Goal: Information Seeking & Learning: Check status

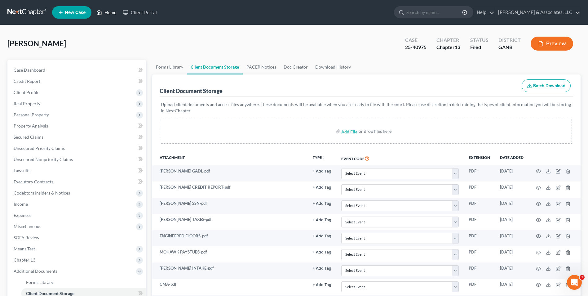
click at [107, 13] on link "Home" at bounding box center [106, 12] width 26 height 11
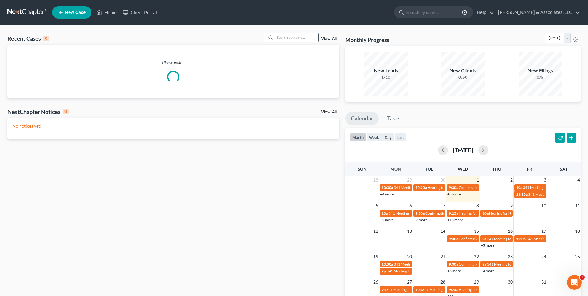
click at [287, 41] on input "search" at bounding box center [296, 37] width 43 height 9
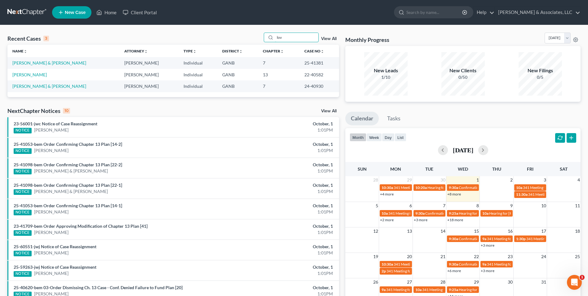
drag, startPoint x: 295, startPoint y: 38, endPoint x: 243, endPoint y: 40, distance: 52.1
click at [243, 40] on div "Recent Cases 3 lov View All" at bounding box center [173, 39] width 332 height 12
type input "ez"
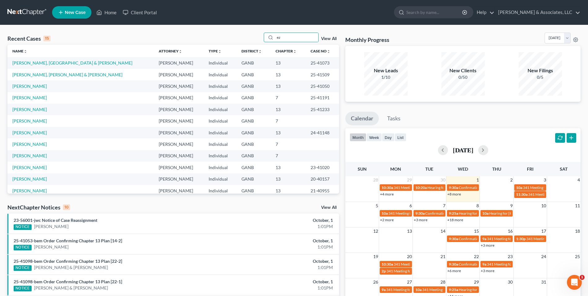
click at [15, 82] on td "[PERSON_NAME]" at bounding box center [80, 85] width 146 height 11
click at [26, 88] on link "[PERSON_NAME]" at bounding box center [29, 85] width 34 height 5
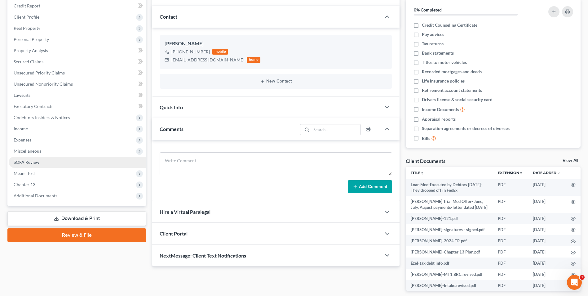
scroll to position [93, 0]
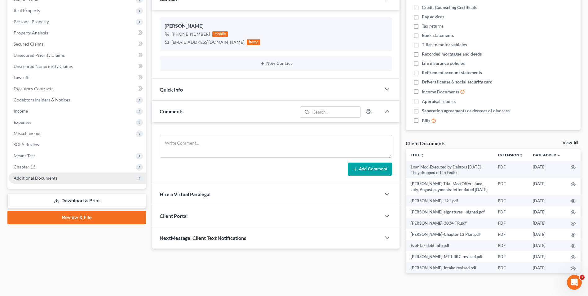
click at [49, 177] on span "Additional Documents" at bounding box center [36, 177] width 44 height 5
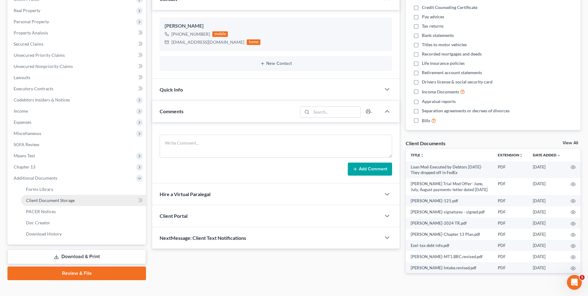
click at [55, 201] on span "Client Document Storage" at bounding box center [50, 199] width 49 height 5
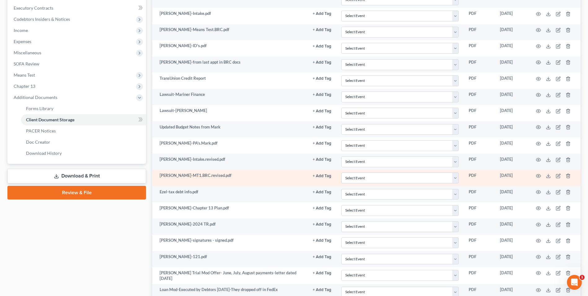
scroll to position [226, 0]
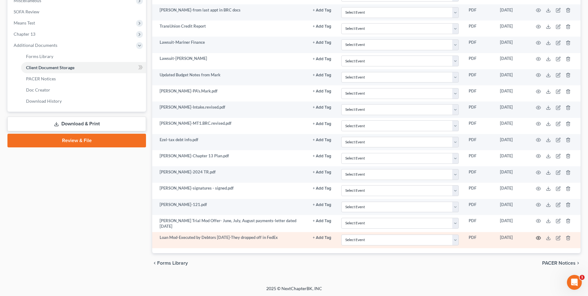
click at [538, 236] on icon "button" at bounding box center [538, 237] width 5 height 5
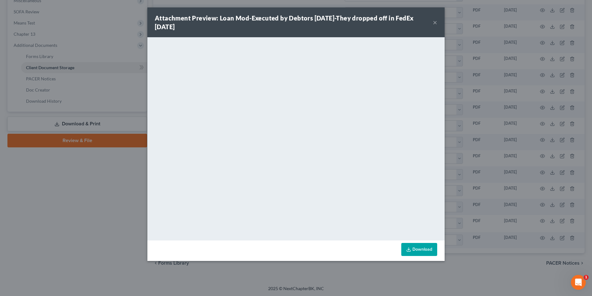
click at [434, 21] on button "×" at bounding box center [435, 22] width 4 height 7
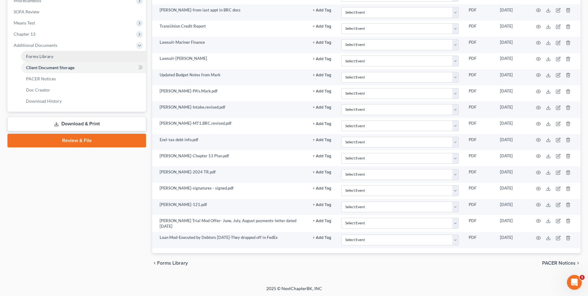
scroll to position [71, 0]
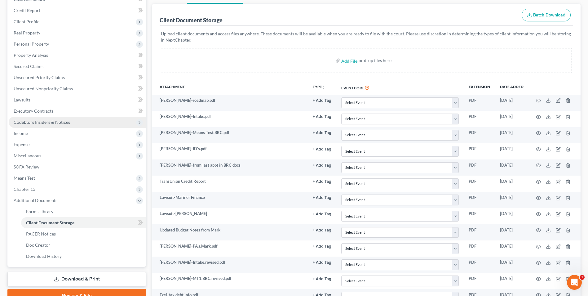
click at [27, 123] on span "Codebtors Insiders & Notices" at bounding box center [42, 121] width 56 height 5
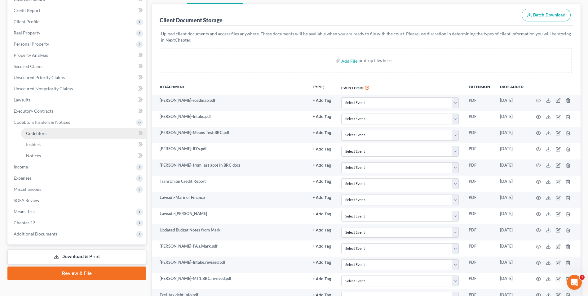
click at [44, 132] on span "Codebtors" at bounding box center [36, 132] width 20 height 5
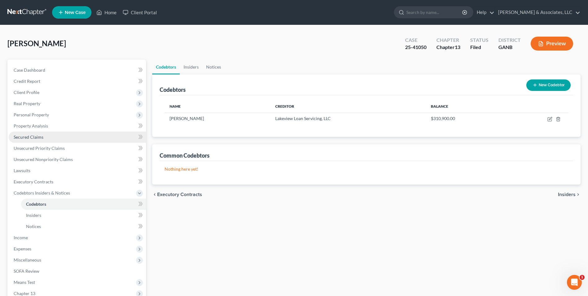
click at [33, 136] on span "Secured Claims" at bounding box center [29, 136] width 30 height 5
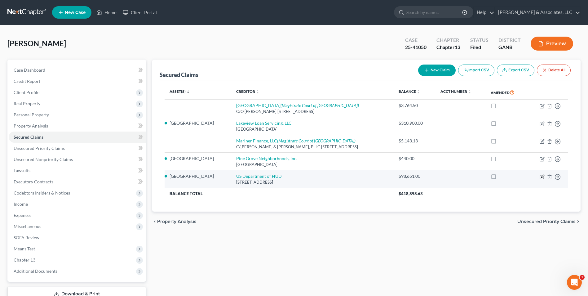
click at [541, 177] on icon "button" at bounding box center [542, 175] width 3 height 3
select select "18"
select select "3"
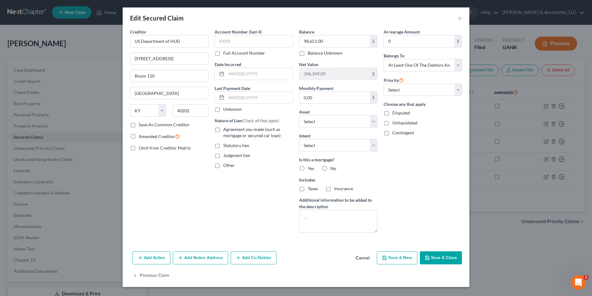
click at [260, 257] on button "Add Co-Debtor" at bounding box center [254, 257] width 46 height 13
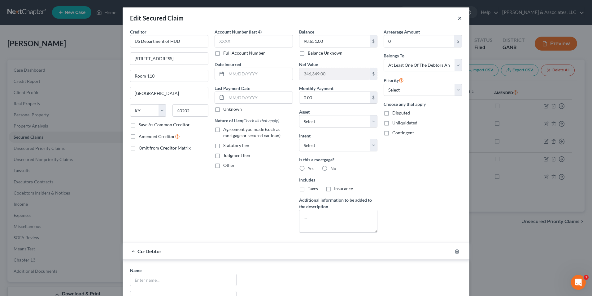
click at [458, 18] on button "×" at bounding box center [460, 17] width 4 height 7
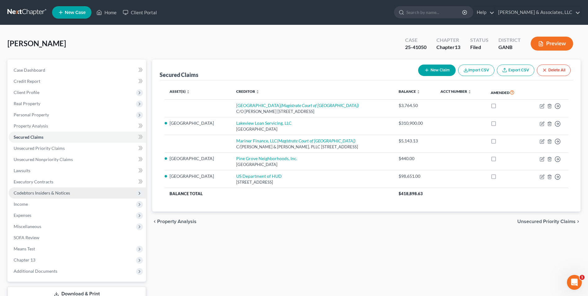
click at [41, 192] on span "Codebtors Insiders & Notices" at bounding box center [42, 192] width 56 height 5
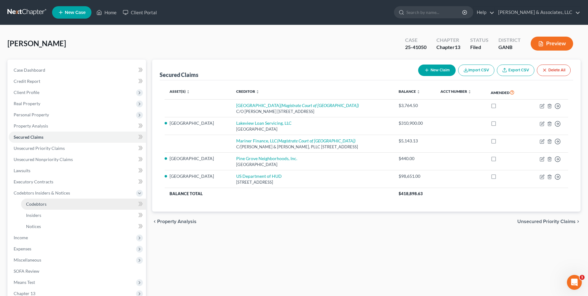
click at [50, 205] on link "Codebtors" at bounding box center [83, 203] width 125 height 11
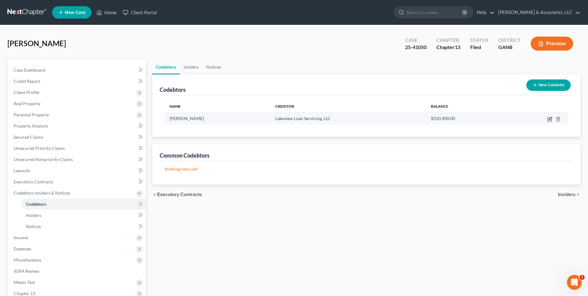
click at [551, 117] on icon "button" at bounding box center [550, 118] width 3 height 3
select select "10"
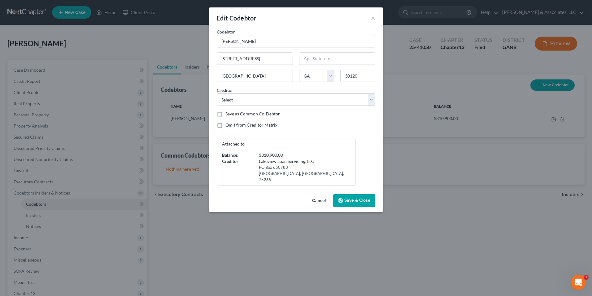
click at [226, 112] on label "Save as Common Co-Debtor" at bounding box center [253, 114] width 55 height 6
click at [228, 112] on input "Save as Common Co-Debtor" at bounding box center [230, 113] width 4 height 4
checkbox input "true"
click at [354, 197] on button "Save & Close" at bounding box center [354, 200] width 42 height 13
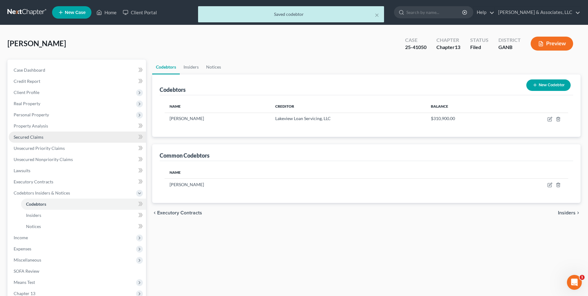
click at [45, 135] on link "Secured Claims" at bounding box center [77, 136] width 137 height 11
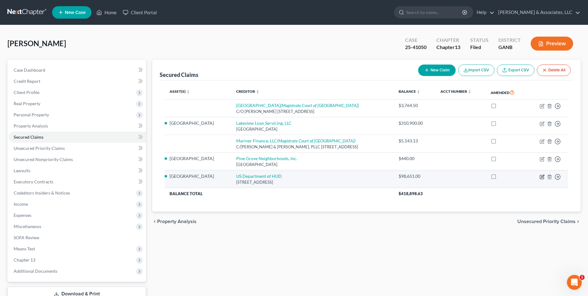
click at [542, 176] on icon "button" at bounding box center [542, 175] width 3 height 3
select select "18"
select select "3"
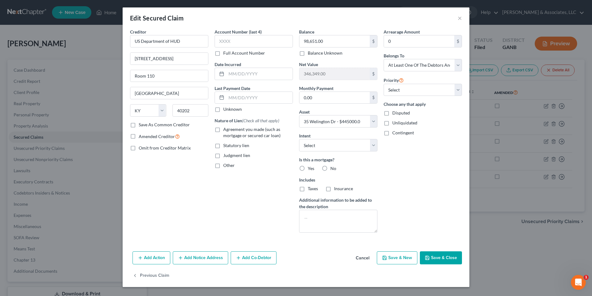
click at [249, 254] on button "Add Co-Debtor" at bounding box center [254, 257] width 46 height 13
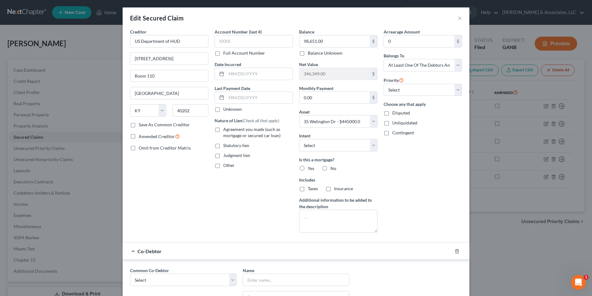
scroll to position [93, 0]
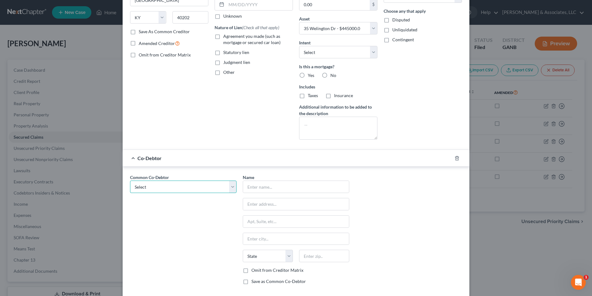
click at [232, 184] on select "Select Holley Ezell" at bounding box center [183, 186] width 107 height 12
select select "0"
click at [130, 180] on select "Select Holley Ezell" at bounding box center [183, 186] width 107 height 12
type input "Holley Ezell"
type input "35 Wellington Dr"
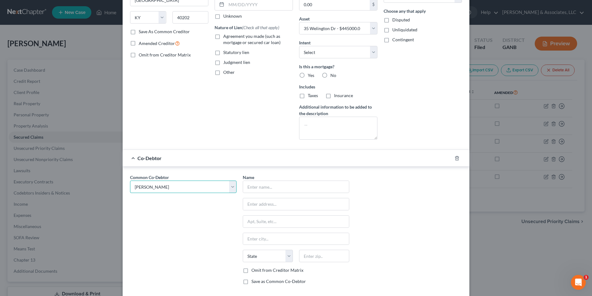
type input "Cartersville"
select select "10"
type input "30120"
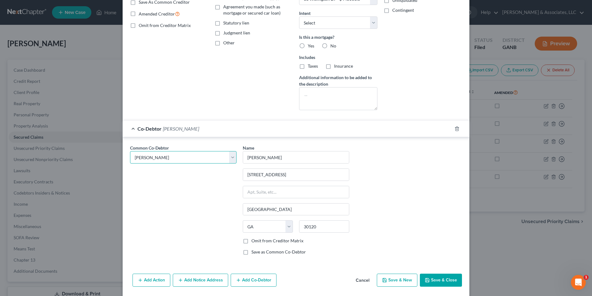
scroll to position [143, 0]
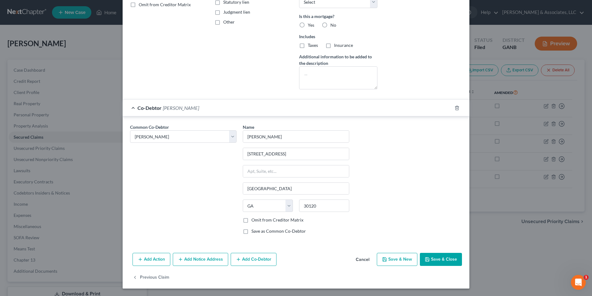
click at [438, 258] on button "Save & Close" at bounding box center [441, 259] width 42 height 13
select select
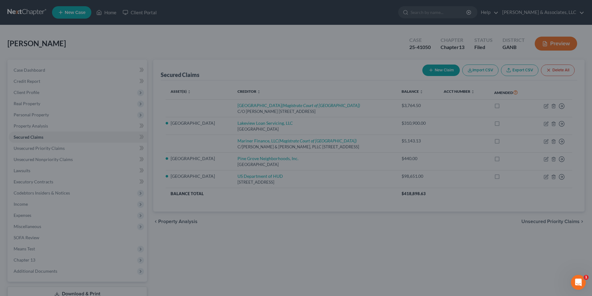
scroll to position [0, 0]
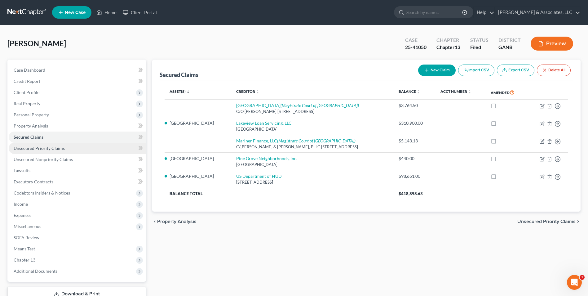
click at [45, 149] on span "Unsecured Priority Claims" at bounding box center [39, 147] width 51 height 5
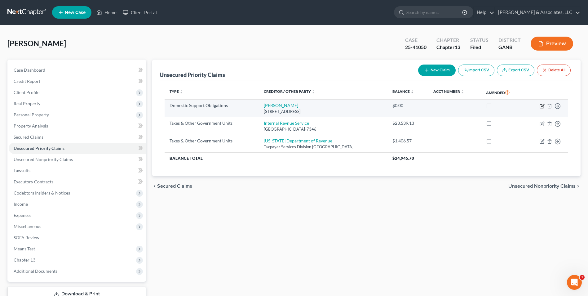
click at [540, 105] on icon "button" at bounding box center [541, 105] width 5 height 5
select select "10"
select select "0"
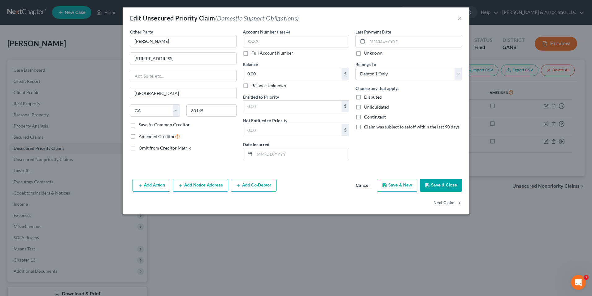
click at [204, 184] on button "Add Notice Address" at bounding box center [200, 184] width 55 height 13
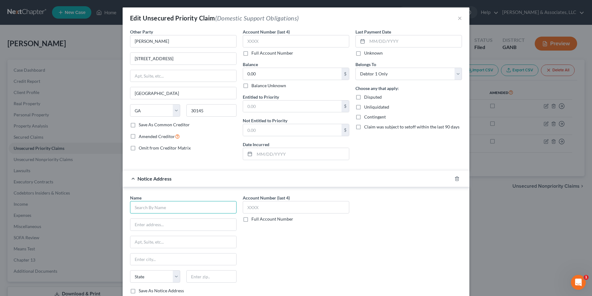
click at [195, 209] on input "text" at bounding box center [183, 207] width 107 height 12
click at [145, 206] on input "Bartow DFCS" at bounding box center [183, 207] width 107 height 12
type input "Bartow County DFCS"
click at [302, 263] on div "Account Number (last 4) Full Account Number" at bounding box center [296, 246] width 113 height 104
drag, startPoint x: 181, startPoint y: 205, endPoint x: 72, endPoint y: 211, distance: 109.8
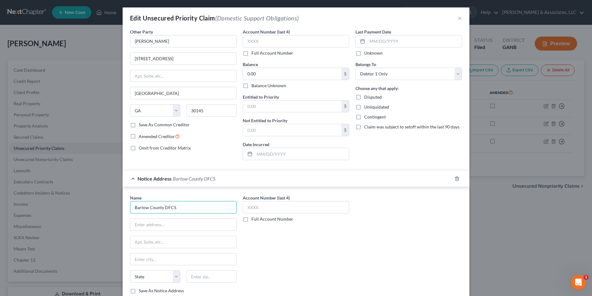
click at [72, 211] on div "Edit Unsecured Priority Claim (Domestic Support Obligations) × Other Party * Ma…" at bounding box center [296, 148] width 592 height 296
click at [164, 226] on input "text" at bounding box center [183, 224] width 106 height 12
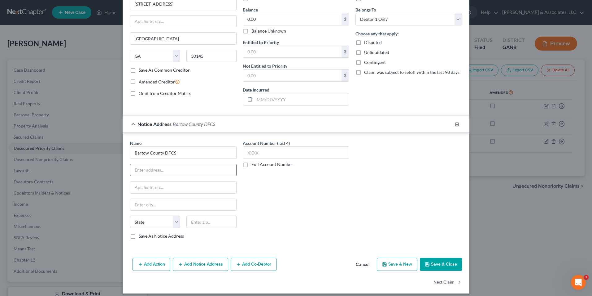
scroll to position [59, 0]
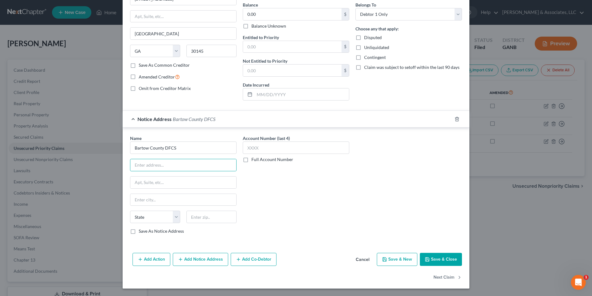
click at [139, 231] on label "Save As Notice Address" at bounding box center [161, 231] width 45 height 6
click at [141, 231] on input "Save As Notice Address" at bounding box center [143, 230] width 4 height 4
checkbox input "true"
click at [158, 169] on input "text" at bounding box center [183, 165] width 106 height 12
type input "47 Brook Dr"
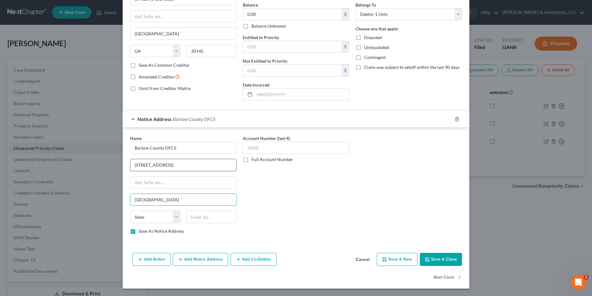
type input "Cartersville"
select select "10"
type input "30120"
click at [358, 215] on div "Name * Bartow County DFCS 47 Brook Dr Cartersville State AL AK AR AZ CA CO CT D…" at bounding box center [296, 187] width 338 height 104
click at [445, 258] on button "Save & Close" at bounding box center [441, 259] width 42 height 13
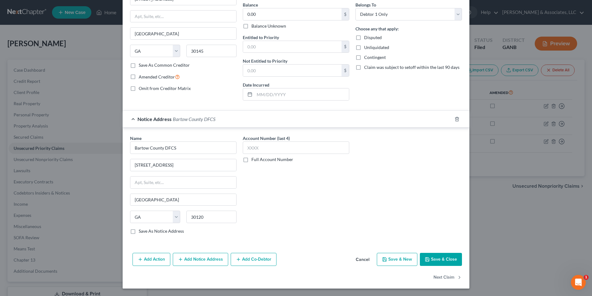
checkbox input "false"
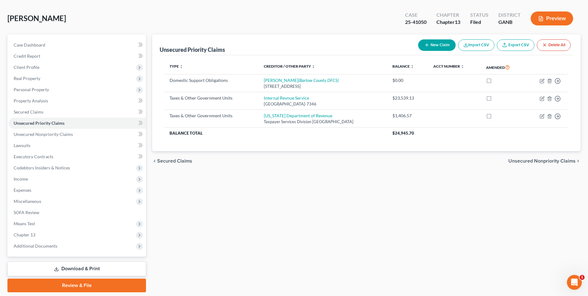
scroll to position [45, 0]
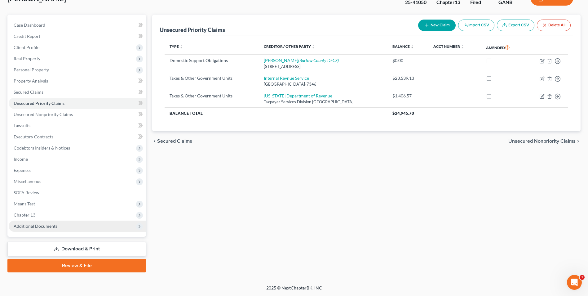
click at [48, 225] on span "Additional Documents" at bounding box center [36, 225] width 44 height 5
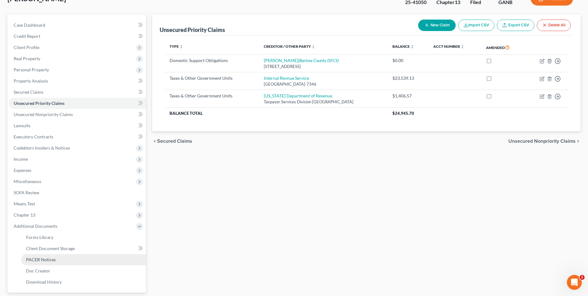
click at [46, 258] on span "PACER Notices" at bounding box center [41, 259] width 30 height 5
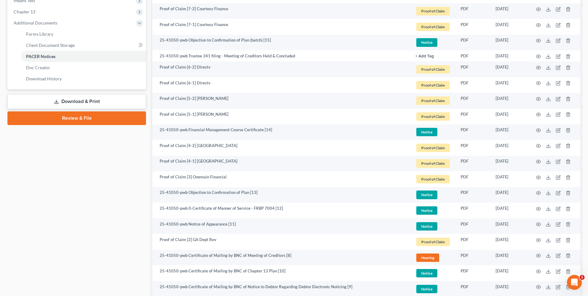
scroll to position [496, 0]
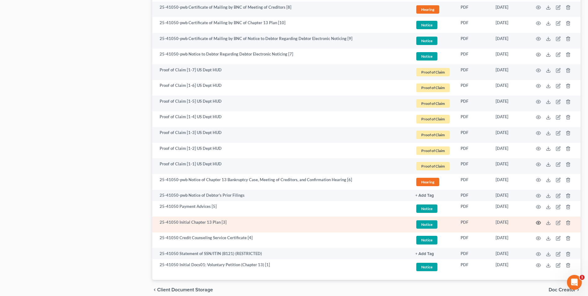
click at [536, 223] on icon "button" at bounding box center [538, 222] width 5 height 5
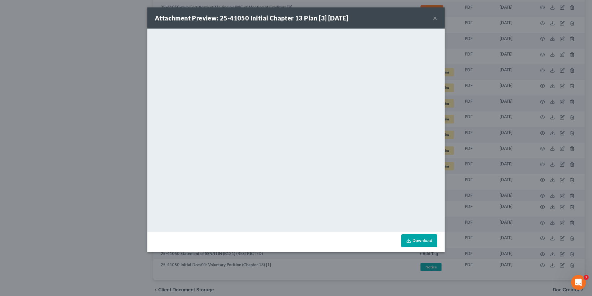
click at [437, 17] on button "×" at bounding box center [435, 17] width 4 height 7
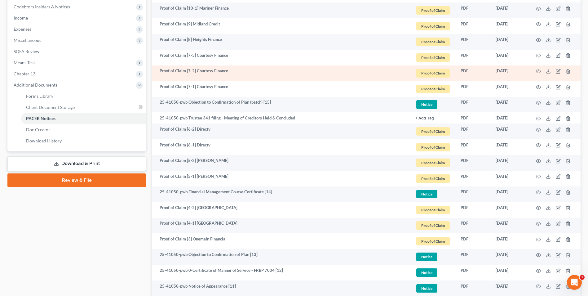
scroll to position [62, 0]
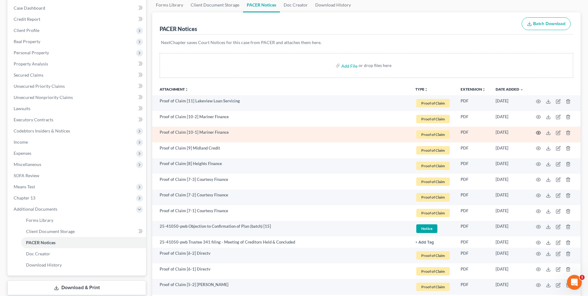
click at [536, 131] on icon "button" at bounding box center [538, 132] width 5 height 5
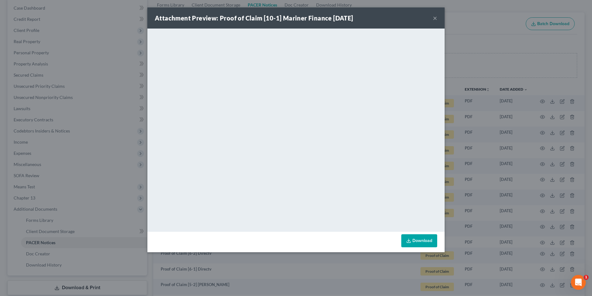
click at [435, 18] on button "×" at bounding box center [435, 17] width 4 height 7
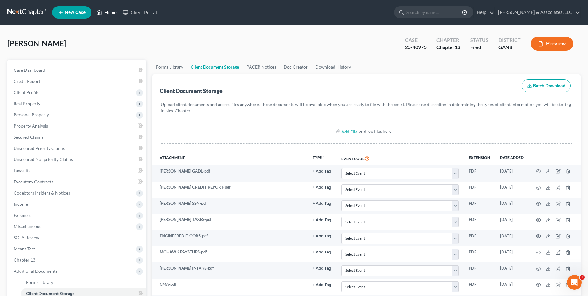
click at [110, 15] on link "Home" at bounding box center [106, 12] width 26 height 11
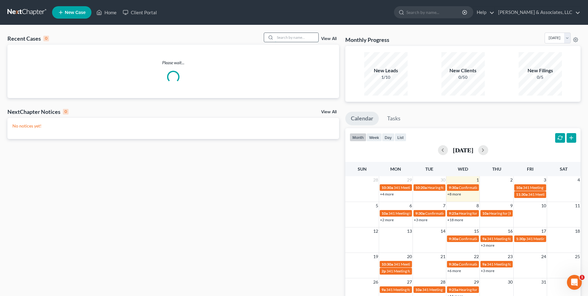
click at [276, 38] on input "search" at bounding box center [296, 37] width 43 height 9
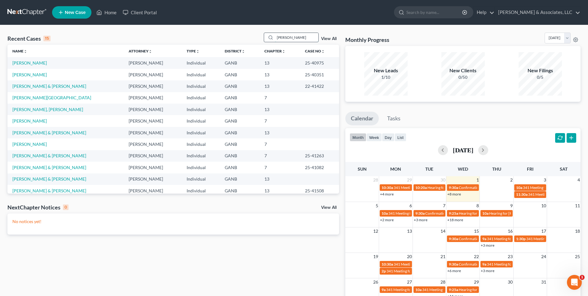
type input "adams"
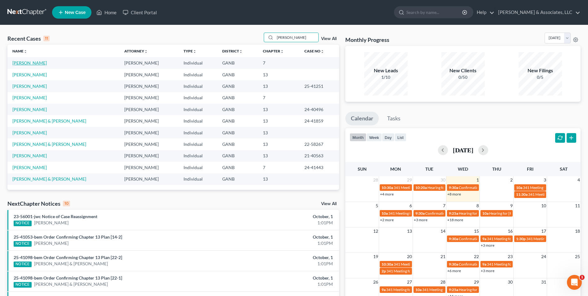
click at [28, 63] on link "[PERSON_NAME]" at bounding box center [29, 62] width 34 height 5
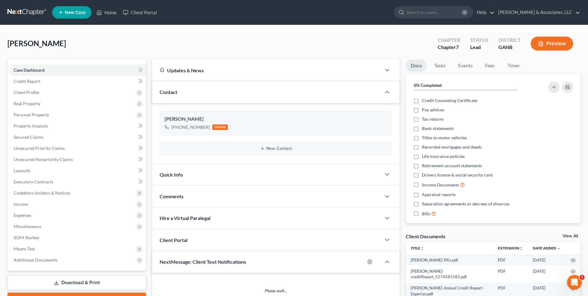
scroll to position [54, 0]
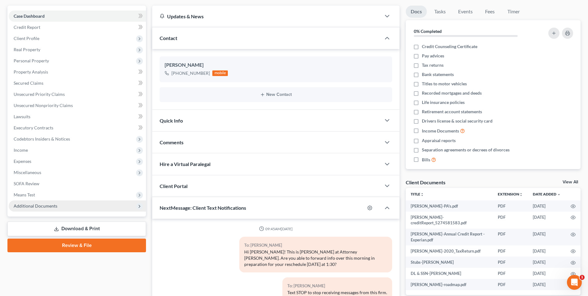
click at [49, 204] on span "Additional Documents" at bounding box center [36, 205] width 44 height 5
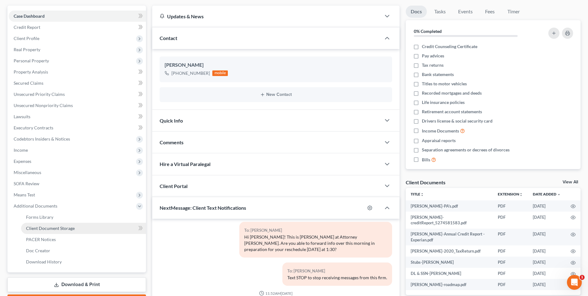
click at [70, 226] on span "Client Document Storage" at bounding box center [50, 227] width 49 height 5
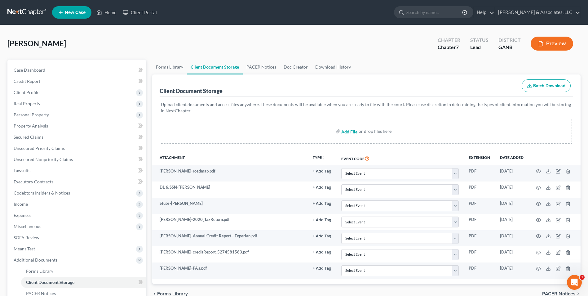
click at [349, 130] on input "file" at bounding box center [348, 130] width 15 height 11
type input "C:\fakepath\Adams.lawsuit.pdf"
click at [107, 15] on link "Home" at bounding box center [106, 12] width 26 height 11
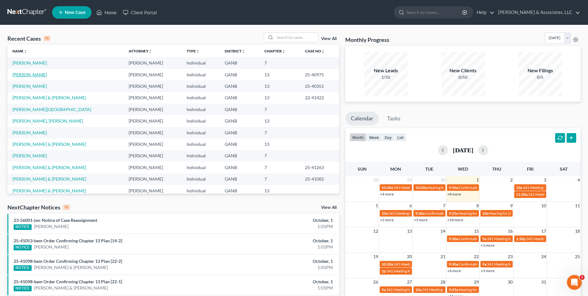
click at [26, 77] on link "[PERSON_NAME]" at bounding box center [29, 74] width 34 height 5
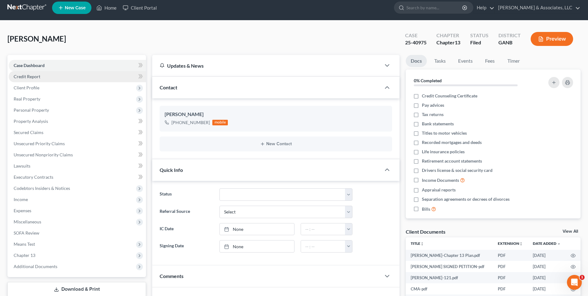
scroll to position [103, 0]
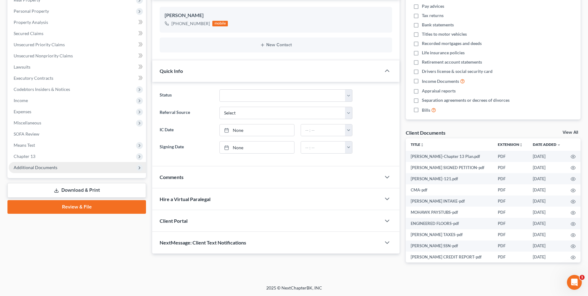
click at [46, 168] on span "Additional Documents" at bounding box center [36, 167] width 44 height 5
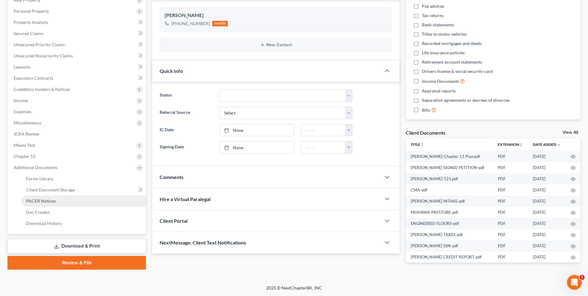
click at [46, 201] on span "PACER Notices" at bounding box center [41, 200] width 30 height 5
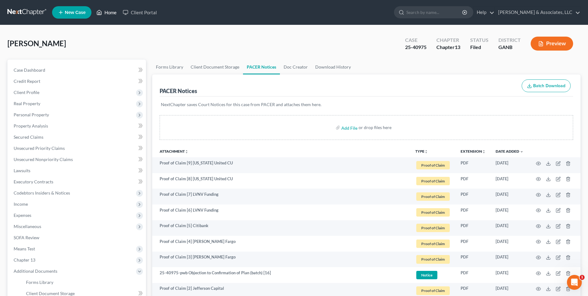
click at [102, 13] on icon at bounding box center [99, 12] width 6 height 7
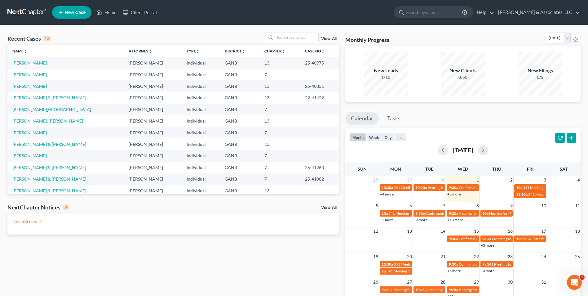
click at [32, 63] on link "[PERSON_NAME]" at bounding box center [29, 62] width 34 height 5
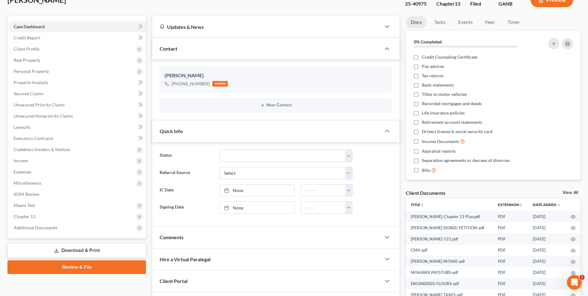
scroll to position [103, 0]
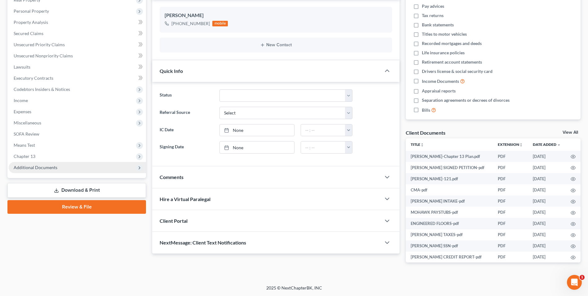
click at [34, 166] on span "Additional Documents" at bounding box center [36, 167] width 44 height 5
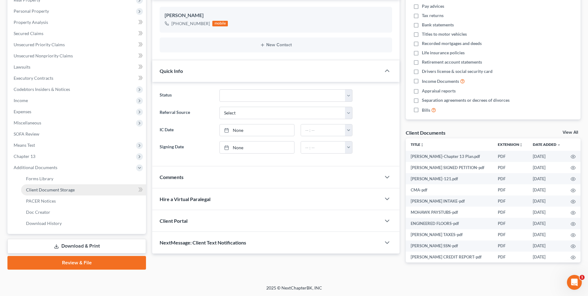
click at [55, 190] on span "Client Document Storage" at bounding box center [50, 189] width 49 height 5
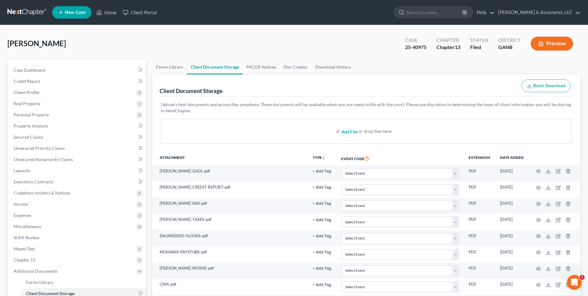
click at [347, 130] on input "file" at bounding box center [348, 130] width 15 height 11
type input "C:\fakepath\Aguilar.CH 13 Plan.pdf"
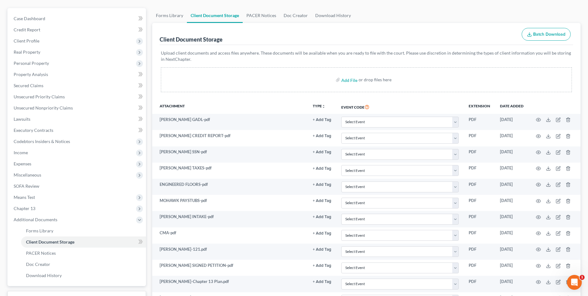
scroll to position [101, 0]
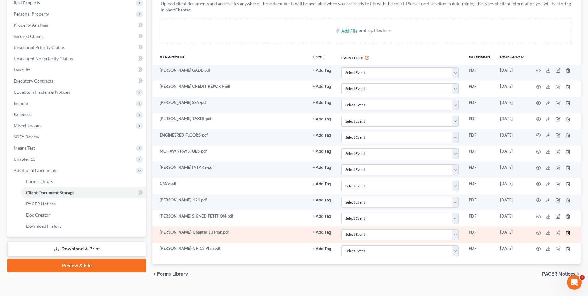
click at [568, 231] on icon "button" at bounding box center [568, 232] width 5 height 5
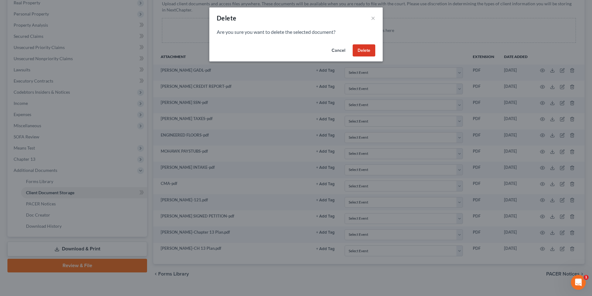
click at [370, 51] on button "Delete" at bounding box center [364, 50] width 23 height 12
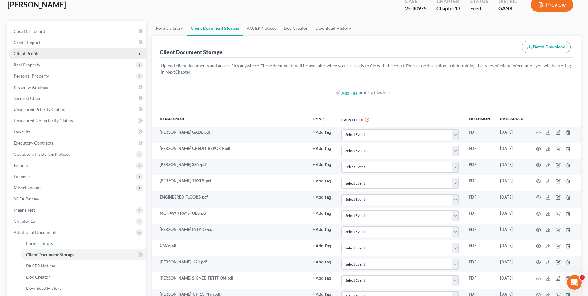
scroll to position [0, 0]
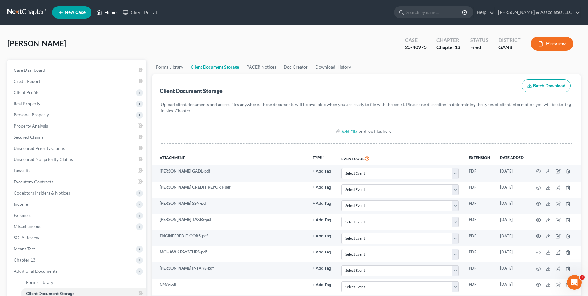
click at [110, 12] on link "Home" at bounding box center [106, 12] width 26 height 11
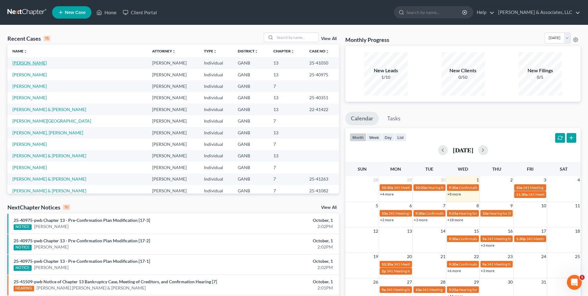
click at [29, 64] on link "[PERSON_NAME]" at bounding box center [29, 62] width 34 height 5
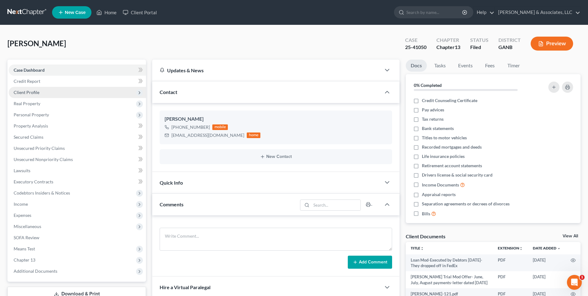
scroll to position [93, 0]
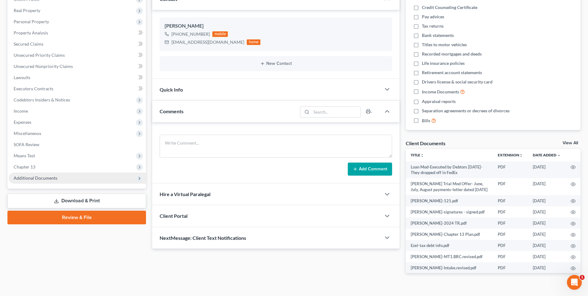
click at [43, 180] on span "Additional Documents" at bounding box center [36, 177] width 44 height 5
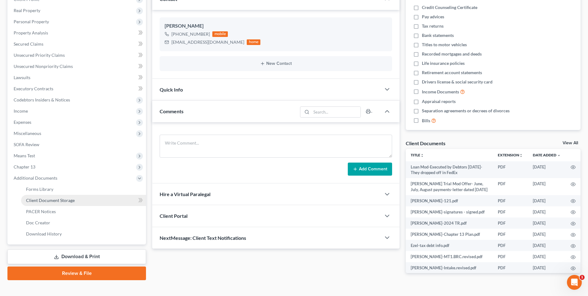
click at [64, 200] on span "Client Document Storage" at bounding box center [50, 199] width 49 height 5
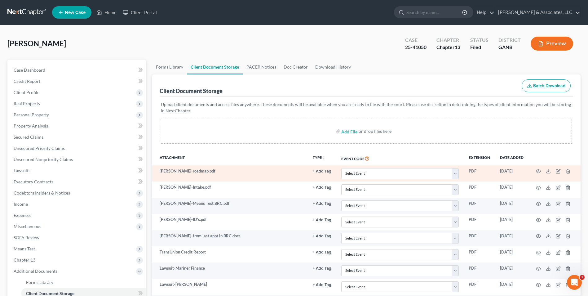
scroll to position [217, 0]
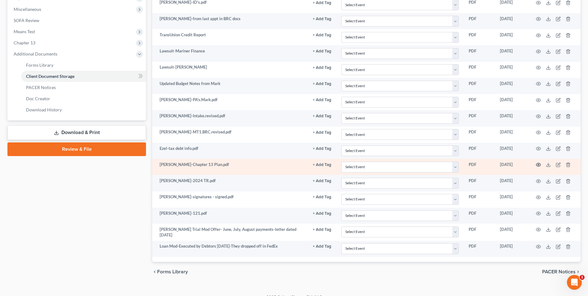
click at [537, 163] on icon "button" at bounding box center [538, 164] width 5 height 5
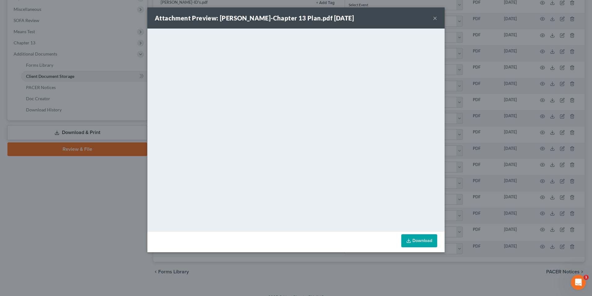
click at [435, 19] on button "×" at bounding box center [435, 17] width 4 height 7
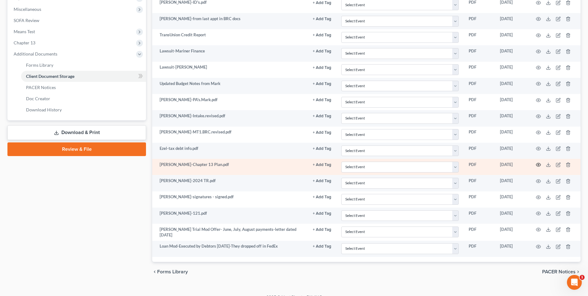
click at [537, 164] on icon "button" at bounding box center [538, 164] width 5 height 5
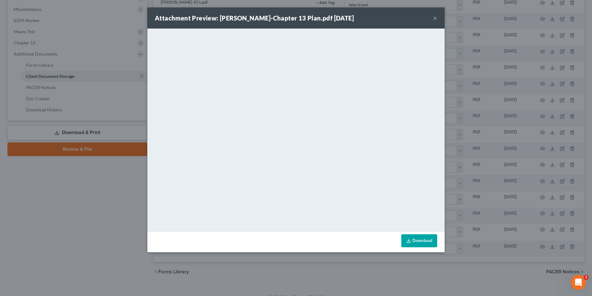
click at [436, 18] on button "×" at bounding box center [435, 17] width 4 height 7
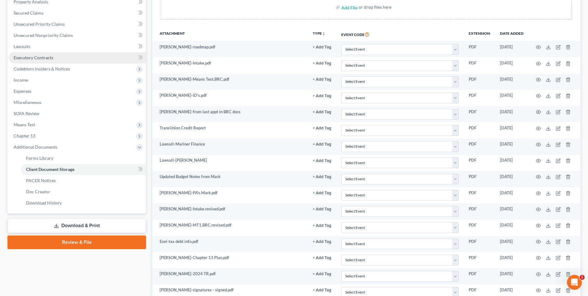
scroll to position [0, 0]
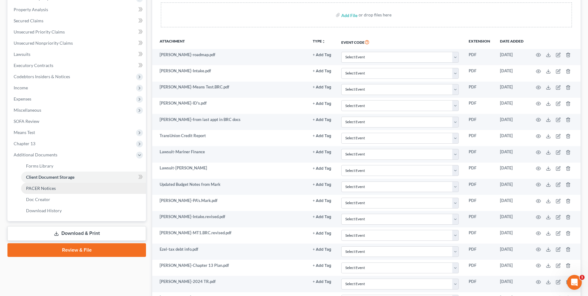
click at [40, 188] on span "PACER Notices" at bounding box center [41, 187] width 30 height 5
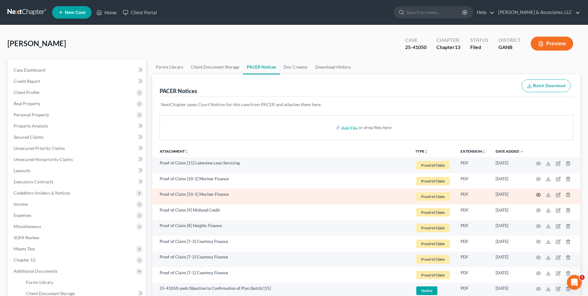
click at [539, 193] on icon "button" at bounding box center [538, 194] width 5 height 5
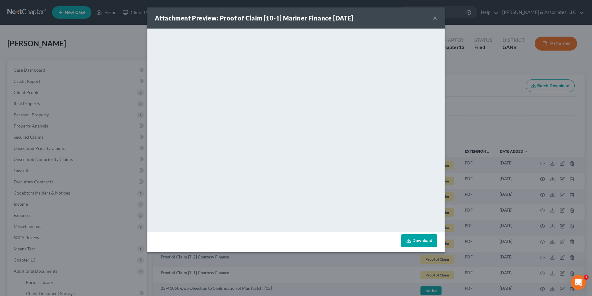
click at [437, 19] on button "×" at bounding box center [435, 17] width 4 height 7
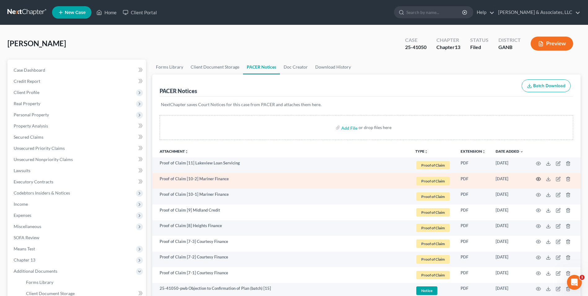
click at [537, 178] on icon "button" at bounding box center [538, 178] width 5 height 5
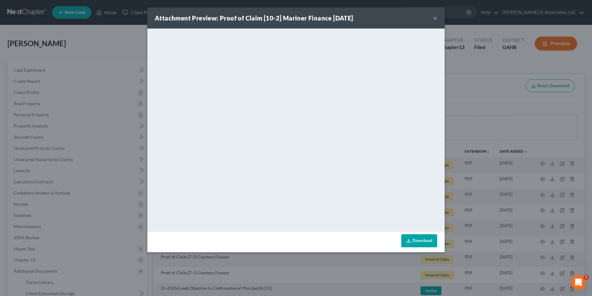
click at [432, 16] on div "Attachment Preview: Proof of Claim [10-2] Mariner Finance 09/22/2025 ×" at bounding box center [295, 17] width 297 height 21
click at [436, 19] on button "×" at bounding box center [435, 17] width 4 height 7
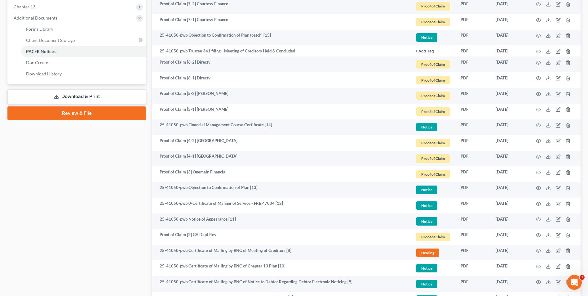
scroll to position [217, 0]
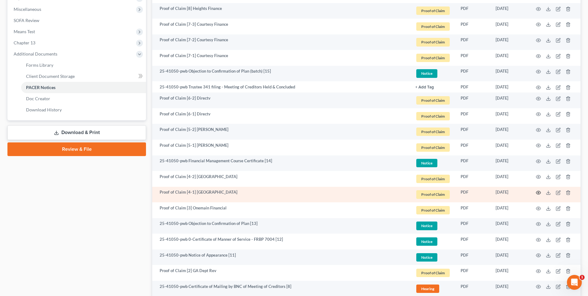
click at [537, 191] on icon "button" at bounding box center [538, 192] width 5 height 3
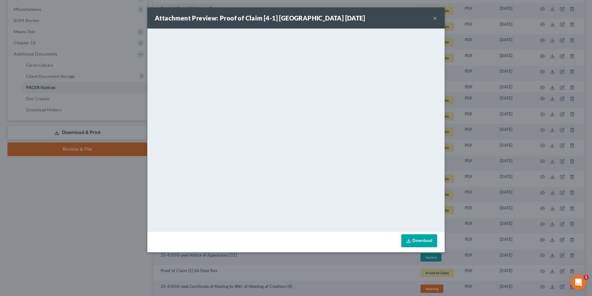
click at [436, 17] on button "×" at bounding box center [435, 17] width 4 height 7
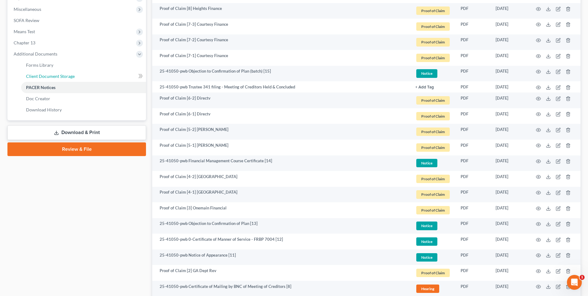
drag, startPoint x: 66, startPoint y: 77, endPoint x: 143, endPoint y: 87, distance: 77.5
click at [66, 77] on span "Client Document Storage" at bounding box center [50, 75] width 49 height 5
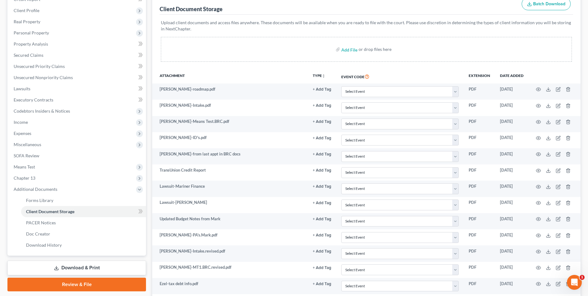
scroll to position [93, 0]
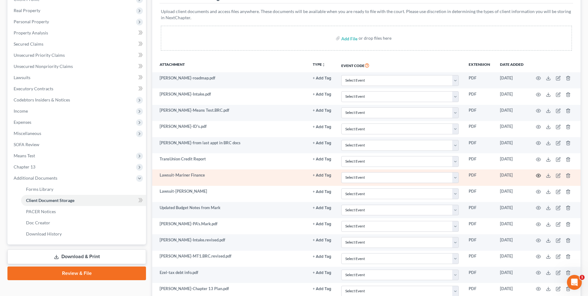
click at [539, 176] on icon "button" at bounding box center [538, 175] width 5 height 5
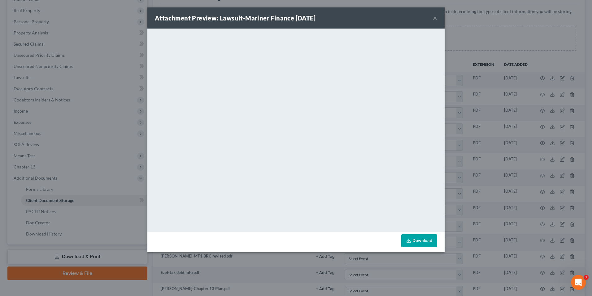
click at [435, 19] on button "×" at bounding box center [435, 17] width 4 height 7
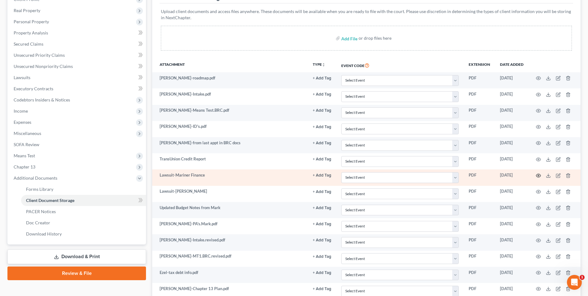
click at [537, 175] on icon "button" at bounding box center [538, 175] width 5 height 5
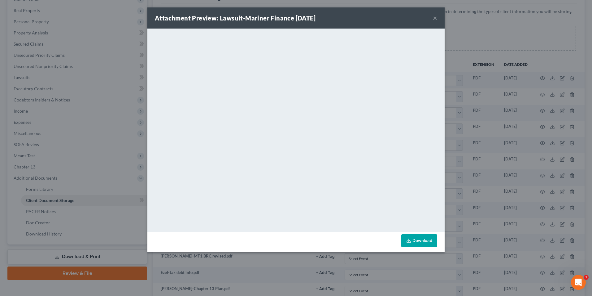
click at [436, 17] on button "×" at bounding box center [435, 17] width 4 height 7
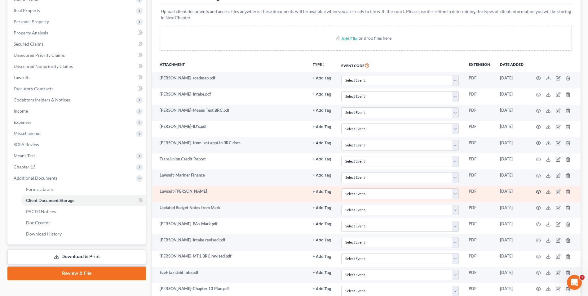
click at [539, 190] on icon "button" at bounding box center [538, 191] width 5 height 3
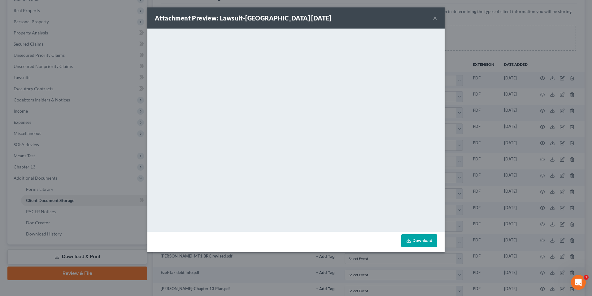
click at [435, 18] on button "×" at bounding box center [435, 17] width 4 height 7
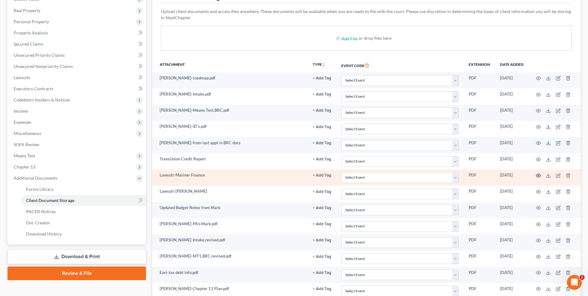
click at [538, 175] on circle "button" at bounding box center [538, 175] width 1 height 1
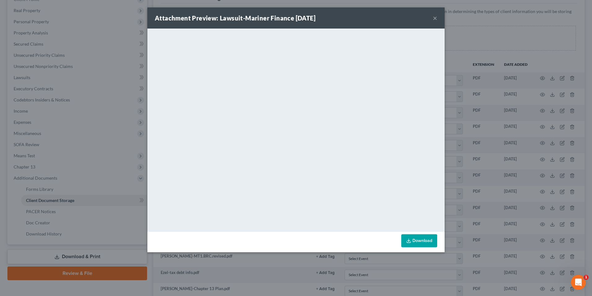
click at [437, 18] on button "×" at bounding box center [435, 17] width 4 height 7
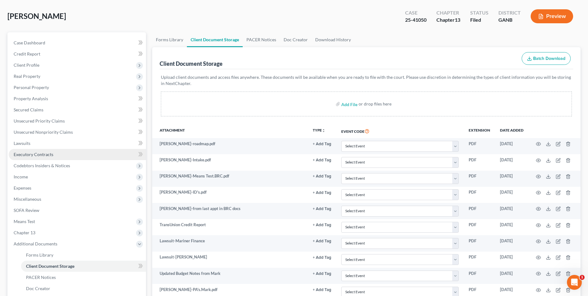
scroll to position [62, 0]
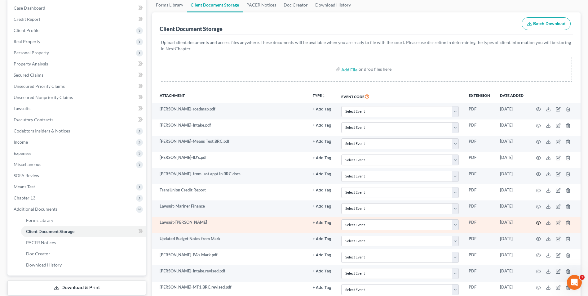
click at [539, 222] on icon "button" at bounding box center [538, 222] width 5 height 5
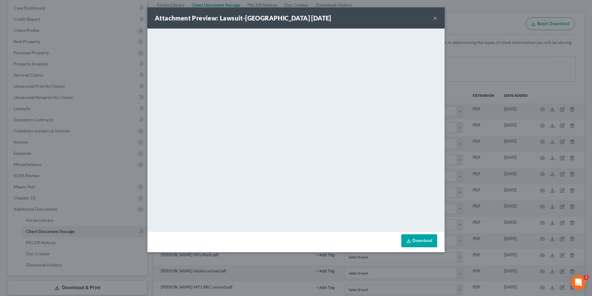
click at [433, 20] on button "×" at bounding box center [435, 17] width 4 height 7
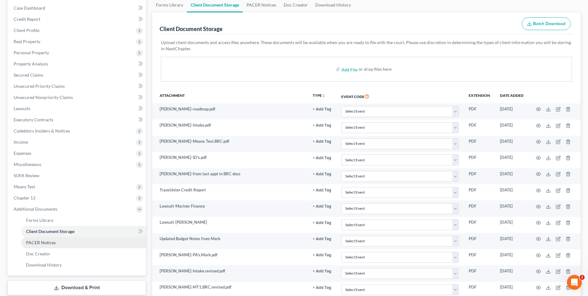
click at [56, 244] on link "PACER Notices" at bounding box center [83, 242] width 125 height 11
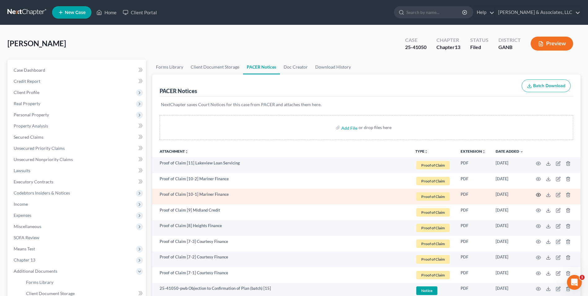
click at [539, 193] on icon "button" at bounding box center [538, 194] width 5 height 3
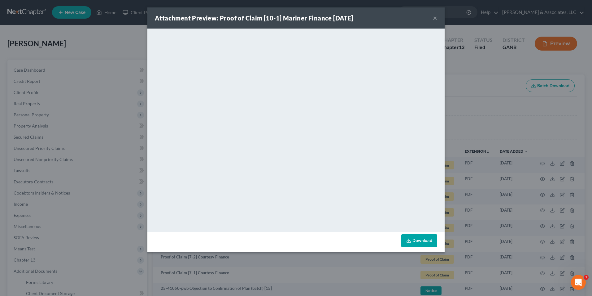
click at [435, 17] on button "×" at bounding box center [435, 17] width 4 height 7
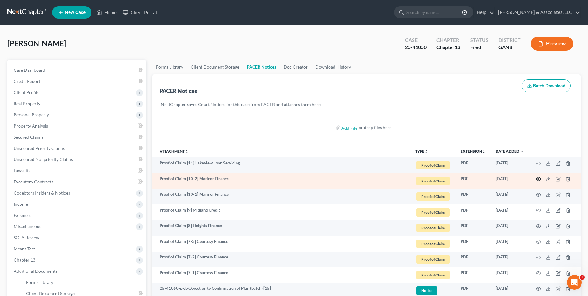
click at [539, 179] on icon "button" at bounding box center [538, 178] width 5 height 5
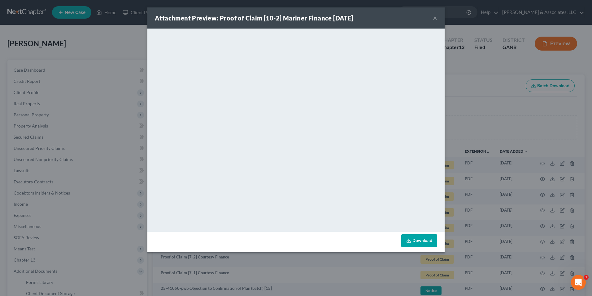
click at [435, 17] on button "×" at bounding box center [435, 17] width 4 height 7
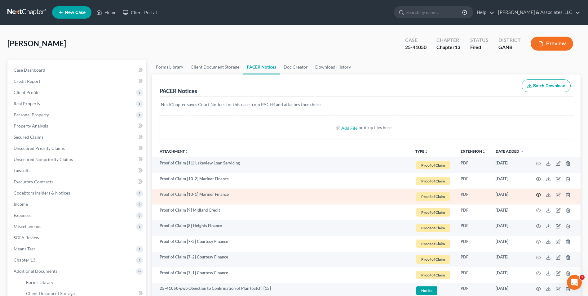
click at [538, 193] on icon "button" at bounding box center [538, 194] width 5 height 3
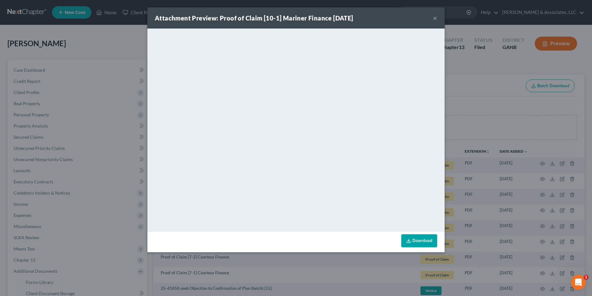
click at [434, 19] on button "×" at bounding box center [435, 17] width 4 height 7
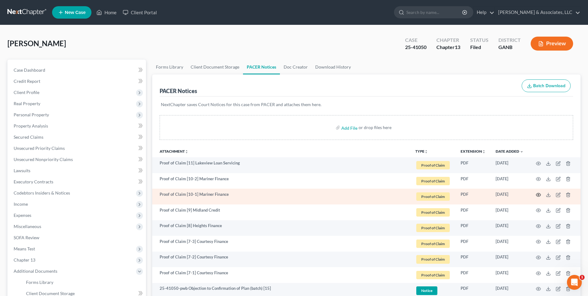
click at [536, 196] on icon "button" at bounding box center [538, 194] width 5 height 3
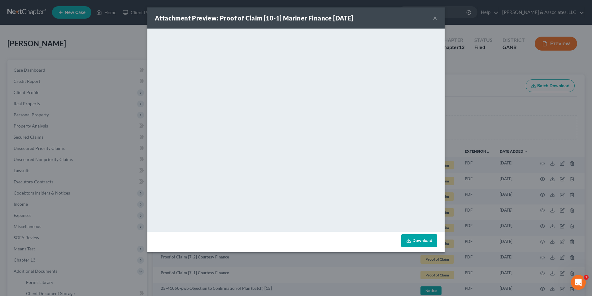
click at [436, 16] on button "×" at bounding box center [435, 17] width 4 height 7
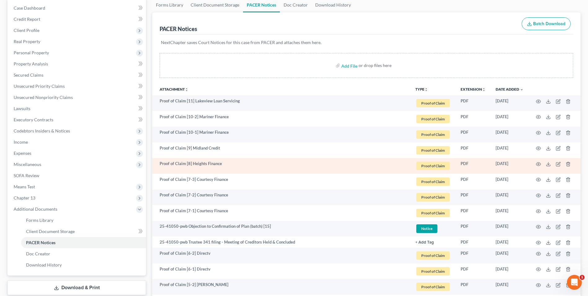
scroll to position [93, 0]
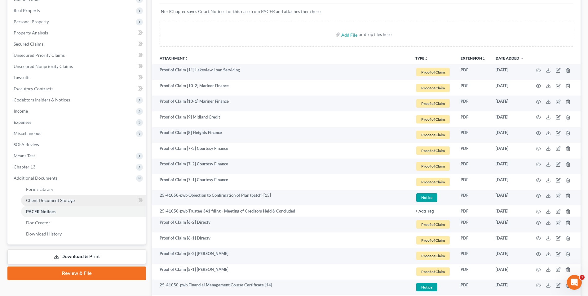
click at [54, 201] on span "Client Document Storage" at bounding box center [50, 199] width 49 height 5
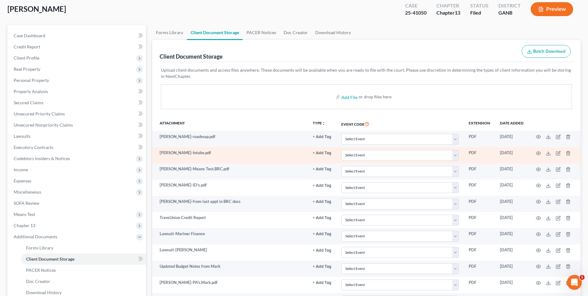
scroll to position [93, 0]
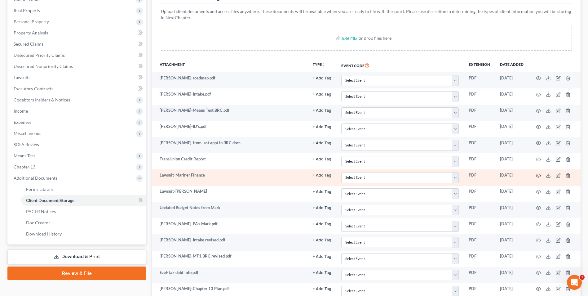
click at [536, 175] on icon "button" at bounding box center [538, 175] width 5 height 5
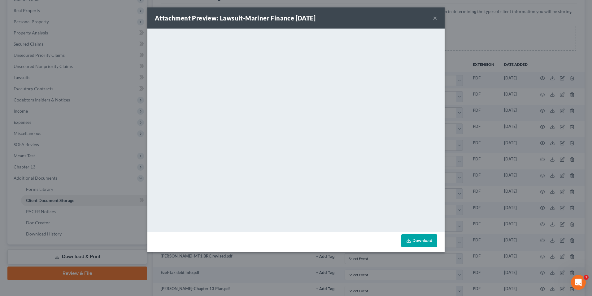
click at [433, 18] on div "Attachment Preview: Lawsuit-Mariner Finance 06/16/2025 ×" at bounding box center [295, 17] width 297 height 21
click at [434, 18] on button "×" at bounding box center [435, 17] width 4 height 7
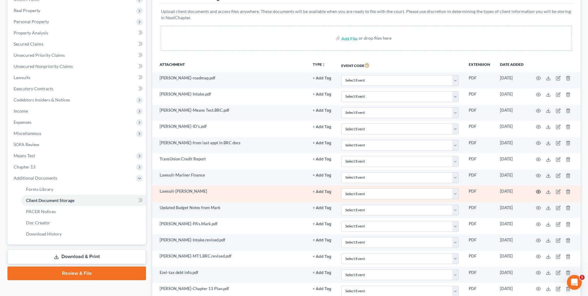
click at [540, 191] on icon "button" at bounding box center [538, 191] width 5 height 5
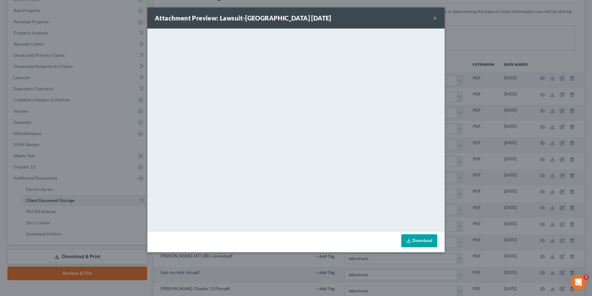
click at [434, 18] on button "×" at bounding box center [435, 17] width 4 height 7
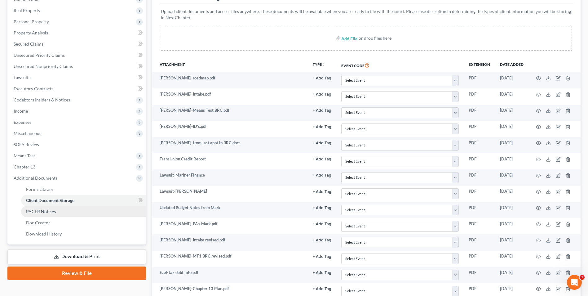
click at [50, 210] on span "PACER Notices" at bounding box center [41, 211] width 30 height 5
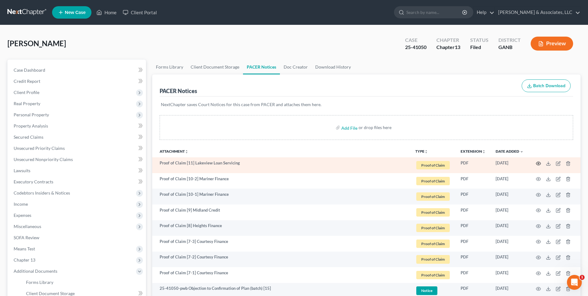
click at [537, 163] on icon "button" at bounding box center [538, 163] width 5 height 5
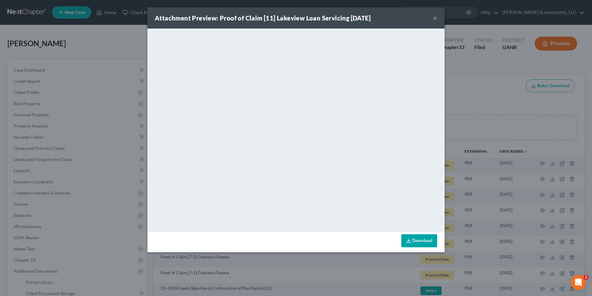
click at [436, 15] on button "×" at bounding box center [435, 17] width 4 height 7
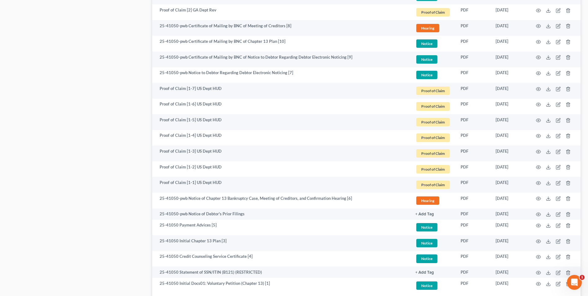
scroll to position [523, 0]
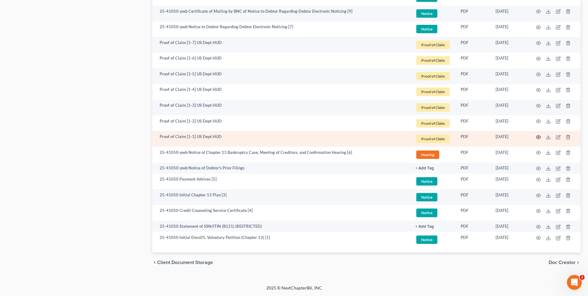
click at [537, 135] on icon "button" at bounding box center [538, 136] width 5 height 3
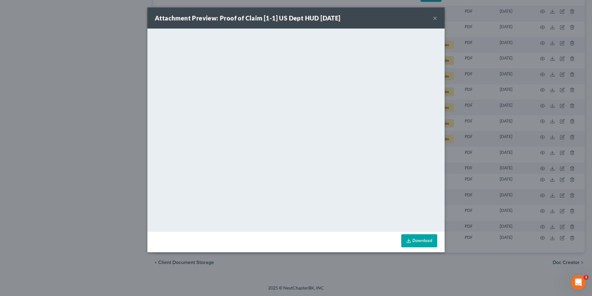
click at [434, 18] on button "×" at bounding box center [435, 17] width 4 height 7
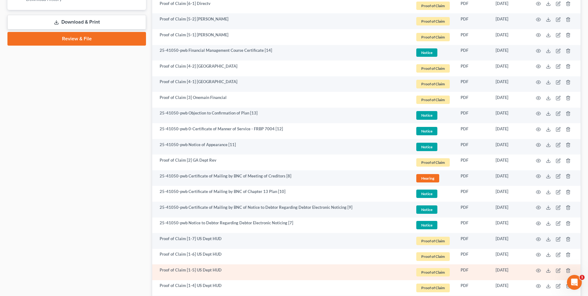
scroll to position [306, 0]
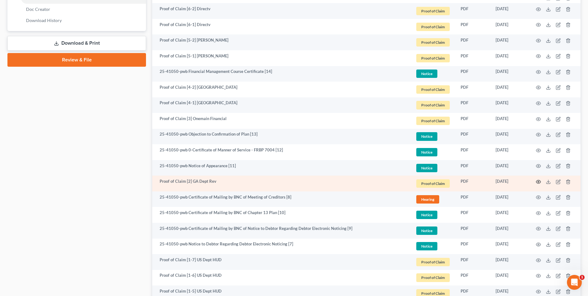
click at [539, 181] on icon "button" at bounding box center [538, 181] width 5 height 5
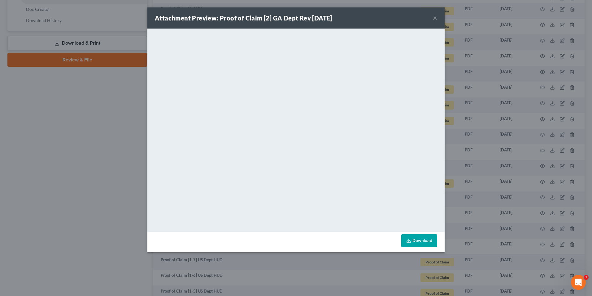
click at [433, 20] on button "×" at bounding box center [435, 17] width 4 height 7
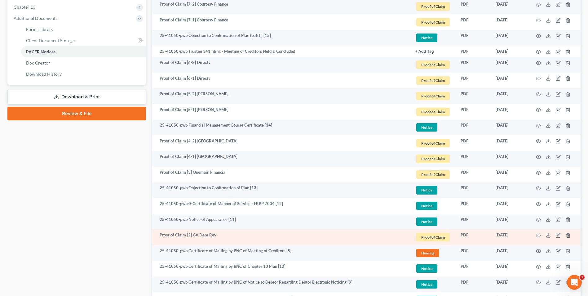
scroll to position [244, 0]
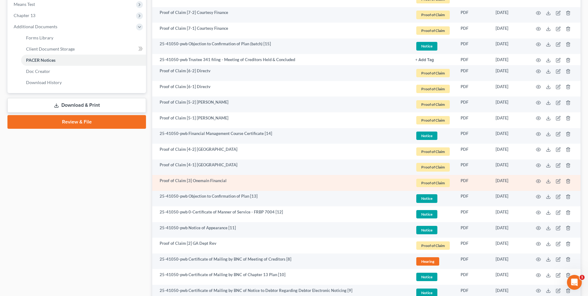
click at [535, 180] on td at bounding box center [554, 183] width 52 height 16
click at [539, 180] on icon "button" at bounding box center [538, 180] width 5 height 5
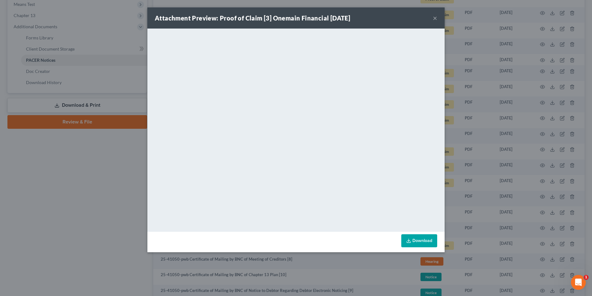
click at [435, 19] on button "×" at bounding box center [435, 17] width 4 height 7
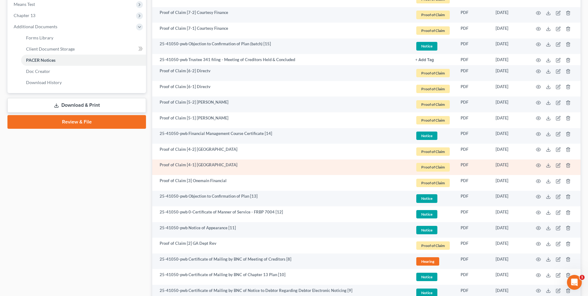
click at [541, 165] on td at bounding box center [554, 167] width 52 height 16
click at [536, 164] on icon "button" at bounding box center [538, 165] width 5 height 5
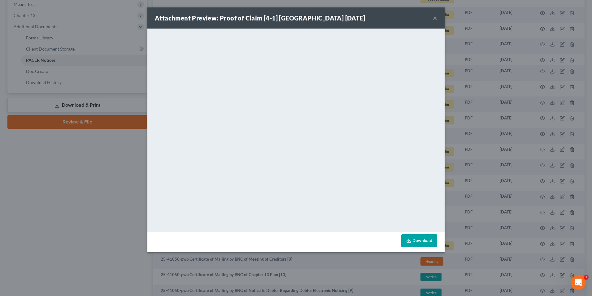
click at [435, 18] on button "×" at bounding box center [435, 17] width 4 height 7
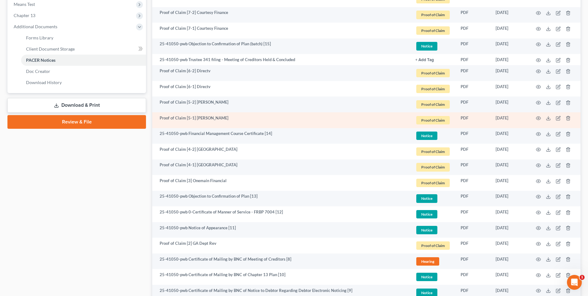
click at [536, 115] on td at bounding box center [554, 120] width 52 height 16
click at [536, 118] on icon "button" at bounding box center [538, 118] width 5 height 3
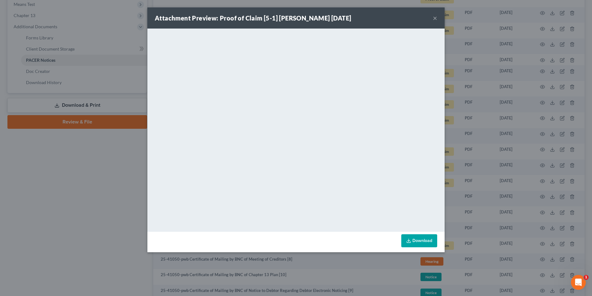
click at [435, 18] on button "×" at bounding box center [435, 17] width 4 height 7
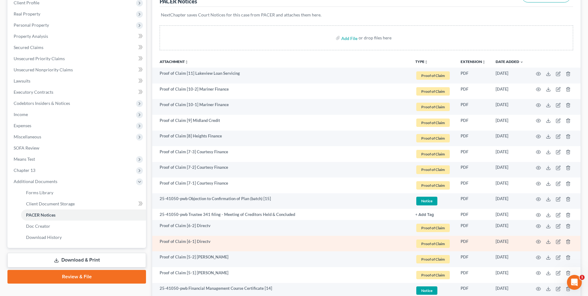
scroll to position [89, 0]
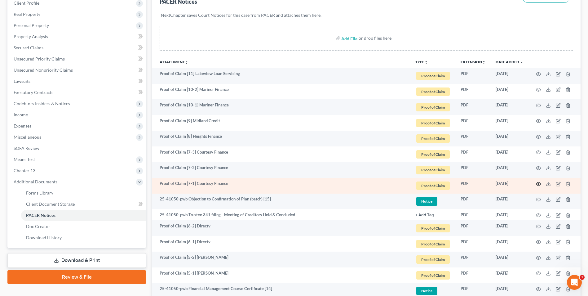
click at [538, 182] on icon "button" at bounding box center [538, 183] width 5 height 5
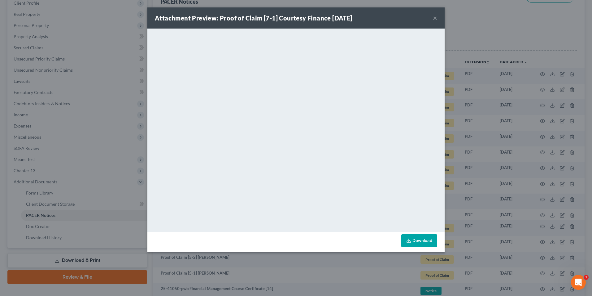
click at [436, 18] on button "×" at bounding box center [435, 17] width 4 height 7
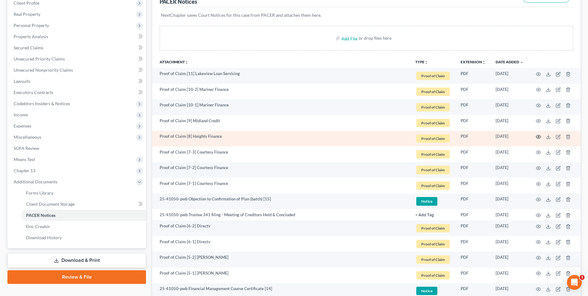
click at [539, 136] on icon "button" at bounding box center [538, 136] width 5 height 5
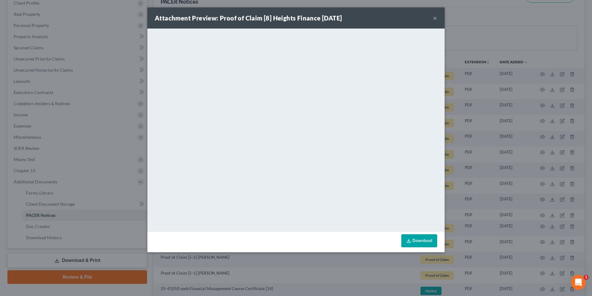
click at [436, 17] on button "×" at bounding box center [435, 17] width 4 height 7
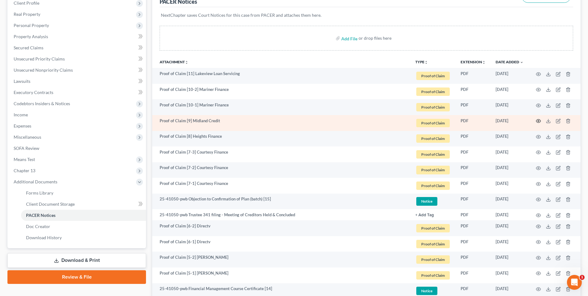
click at [536, 121] on icon "button" at bounding box center [538, 120] width 5 height 3
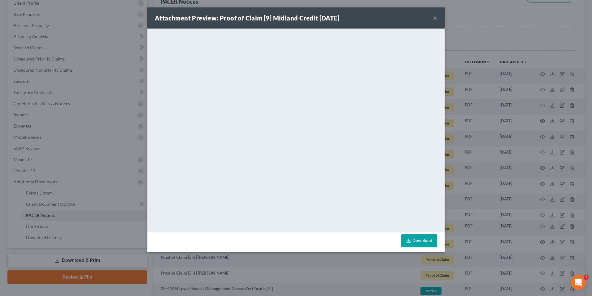
click at [435, 19] on button "×" at bounding box center [435, 17] width 4 height 7
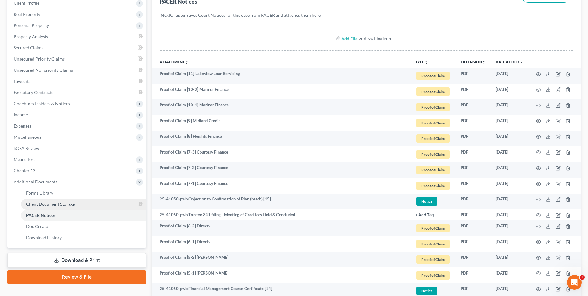
click at [71, 203] on span "Client Document Storage" at bounding box center [50, 203] width 49 height 5
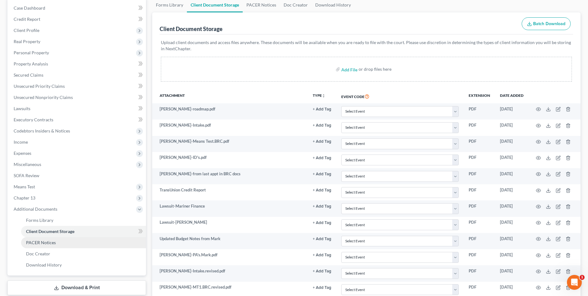
click at [42, 244] on span "PACER Notices" at bounding box center [41, 242] width 30 height 5
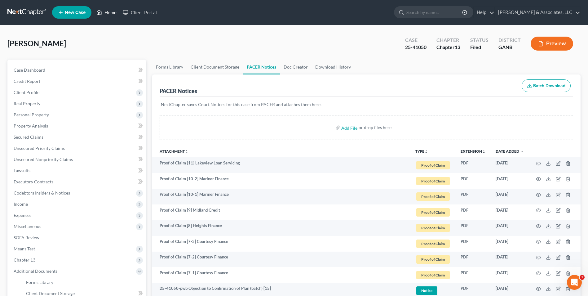
click at [109, 12] on link "Home" at bounding box center [106, 12] width 26 height 11
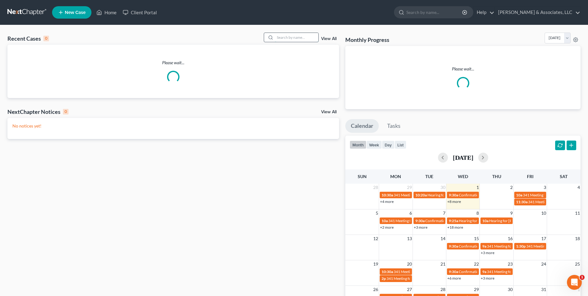
click at [295, 38] on input "search" at bounding box center [296, 37] width 43 height 9
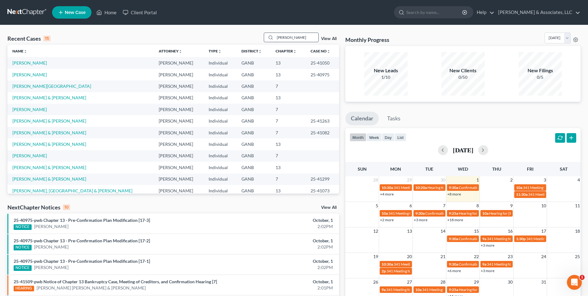
type input "randall"
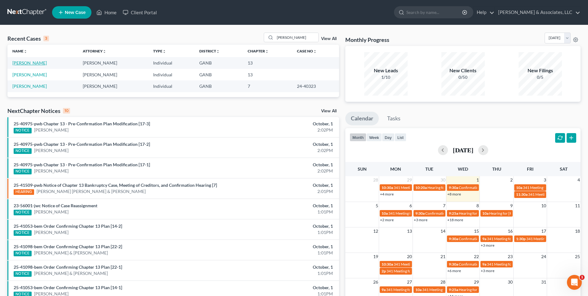
click at [29, 64] on link "[PERSON_NAME]" at bounding box center [29, 62] width 34 height 5
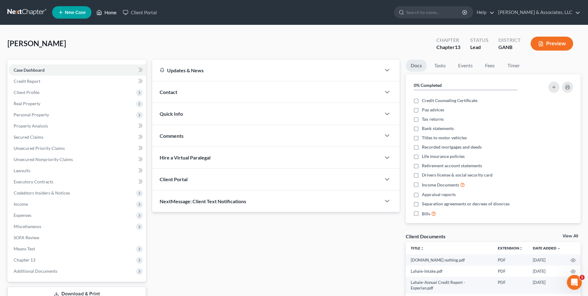
click at [105, 11] on link "Home" at bounding box center [106, 12] width 26 height 11
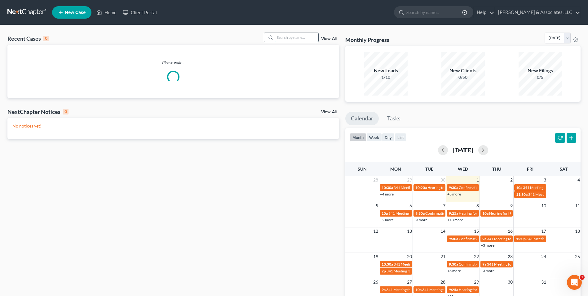
click at [296, 39] on input "search" at bounding box center [296, 37] width 43 height 9
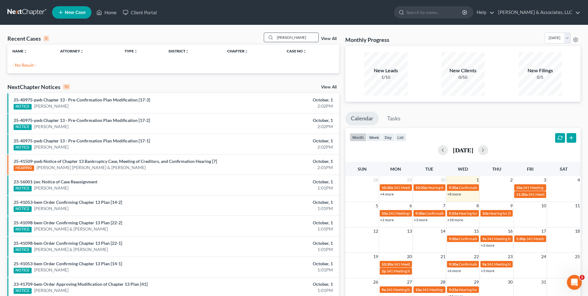
type input "hern"
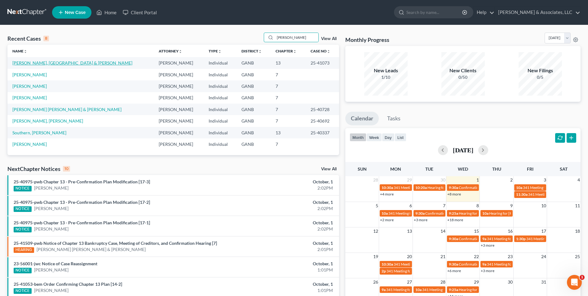
click at [53, 64] on link "[PERSON_NAME], [GEOGRAPHIC_DATA] & [PERSON_NAME]" at bounding box center [72, 62] width 120 height 5
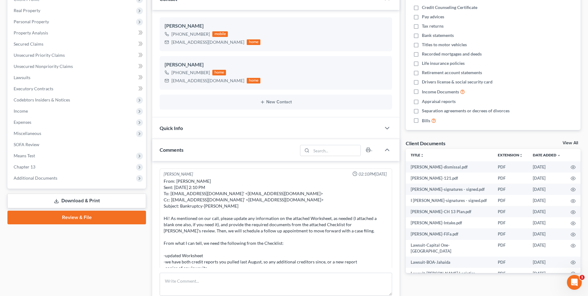
scroll to position [39, 0]
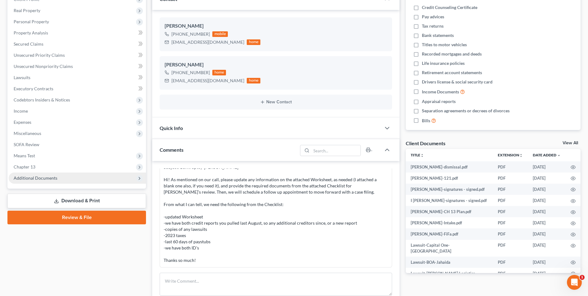
click at [44, 178] on span "Additional Documents" at bounding box center [36, 177] width 44 height 5
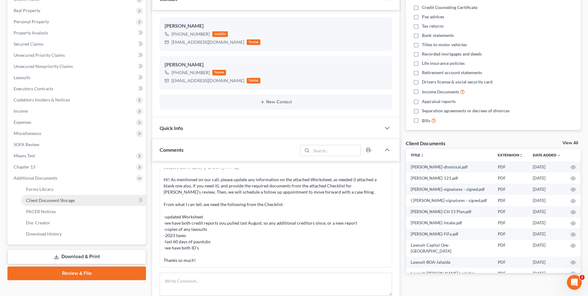
click at [61, 203] on link "Client Document Storage" at bounding box center [83, 200] width 125 height 11
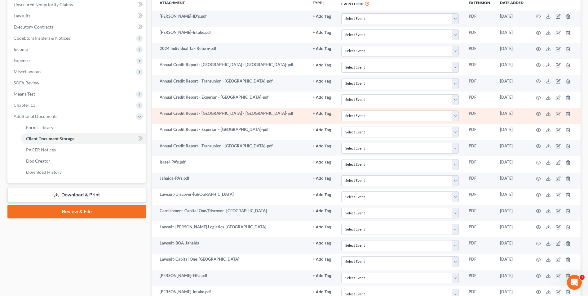
scroll to position [155, 0]
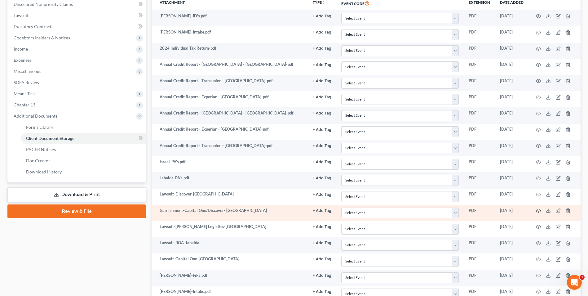
click at [539, 210] on icon "button" at bounding box center [538, 210] width 5 height 5
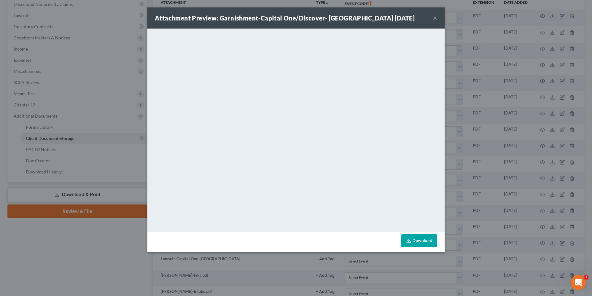
click at [434, 18] on button "×" at bounding box center [435, 17] width 4 height 7
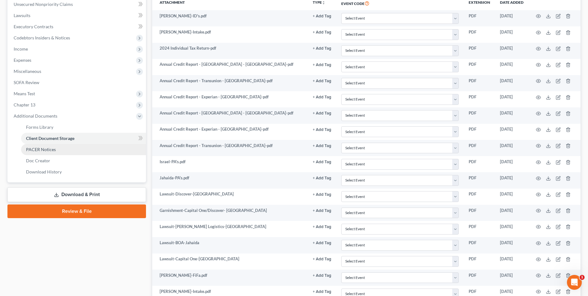
click at [51, 150] on span "PACER Notices" at bounding box center [41, 149] width 30 height 5
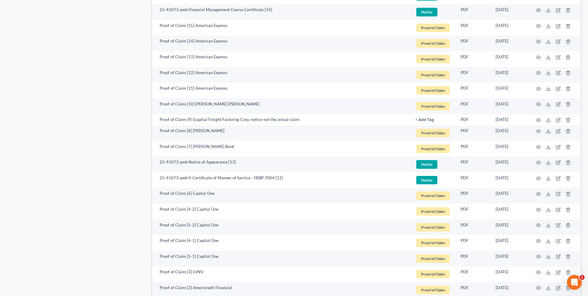
scroll to position [775, 0]
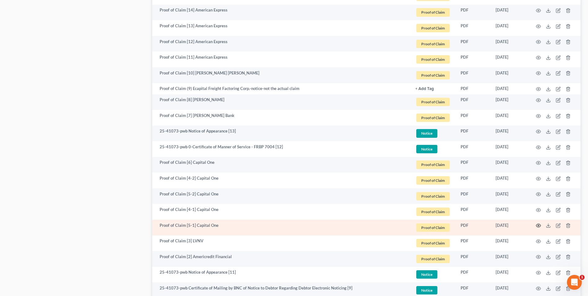
click at [537, 225] on icon "button" at bounding box center [538, 225] width 5 height 5
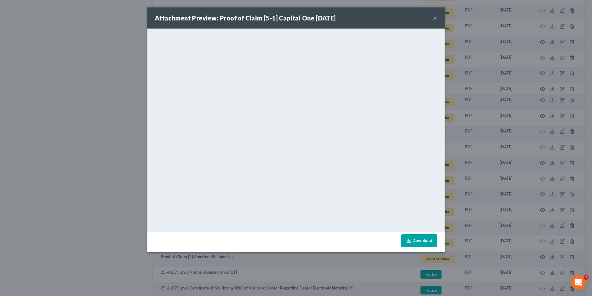
click at [436, 19] on button "×" at bounding box center [435, 17] width 4 height 7
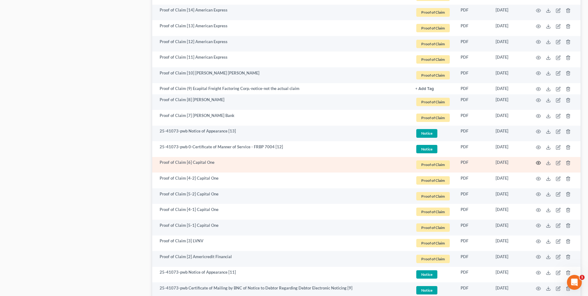
click at [536, 162] on icon "button" at bounding box center [538, 162] width 5 height 3
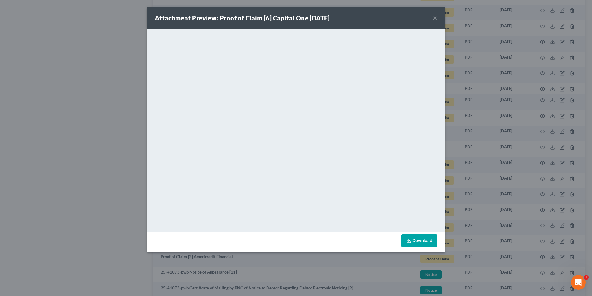
click at [434, 19] on button "×" at bounding box center [435, 17] width 4 height 7
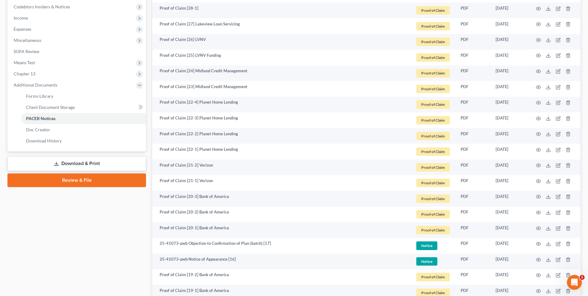
scroll to position [0, 0]
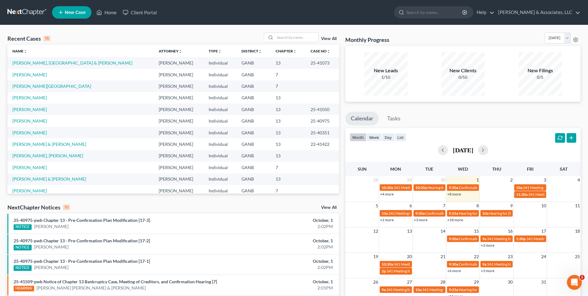
click at [87, 68] on td "[PERSON_NAME], [GEOGRAPHIC_DATA] & [PERSON_NAME]" at bounding box center [80, 62] width 146 height 11
click at [94, 64] on link "Hernandez II, Israel & Santiago-Hernandez, Jahaida" at bounding box center [72, 62] width 120 height 5
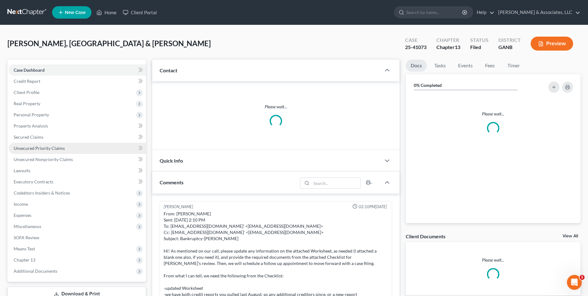
scroll to position [39, 0]
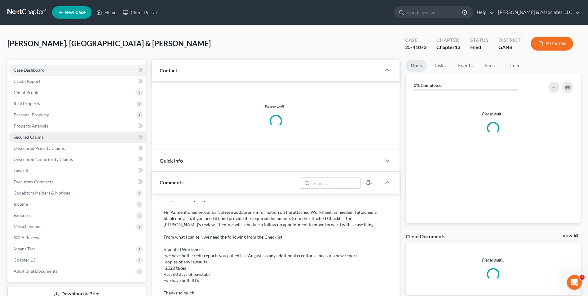
click at [40, 135] on span "Secured Claims" at bounding box center [29, 136] width 30 height 5
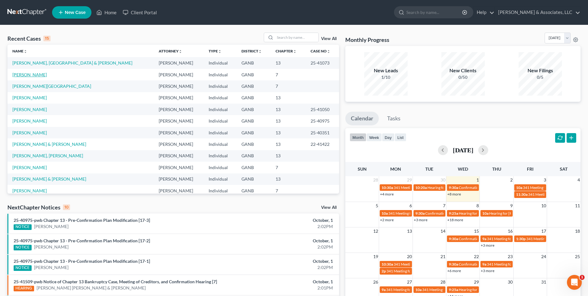
click at [36, 76] on link "[PERSON_NAME]" at bounding box center [29, 74] width 34 height 5
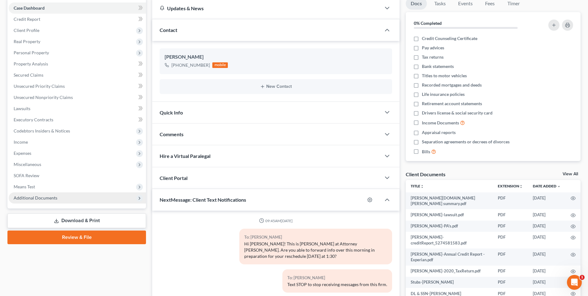
scroll to position [15, 0]
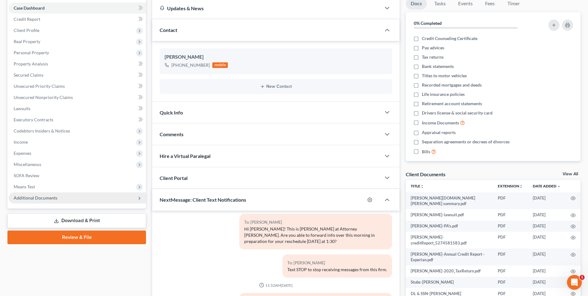
click at [53, 195] on span "Additional Documents" at bounding box center [36, 197] width 44 height 5
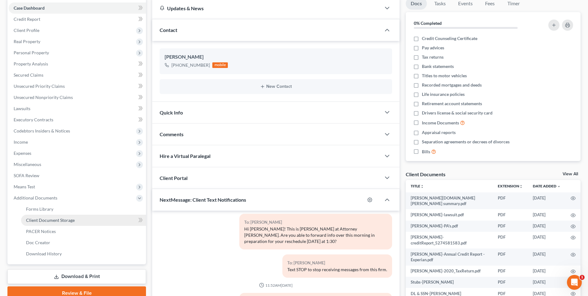
click at [69, 220] on span "Client Document Storage" at bounding box center [50, 219] width 49 height 5
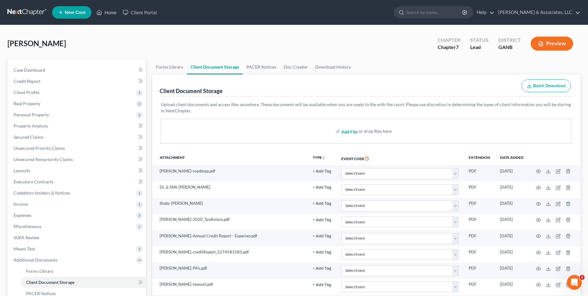
click at [349, 134] on input "file" at bounding box center [348, 130] width 15 height 11
type input "C:\fakepath\Adams.expenses.pdf"
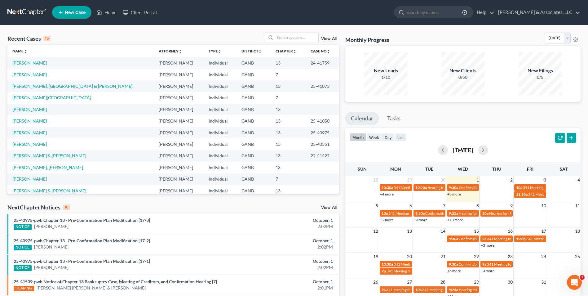
click at [24, 121] on link "[PERSON_NAME]" at bounding box center [29, 120] width 34 height 5
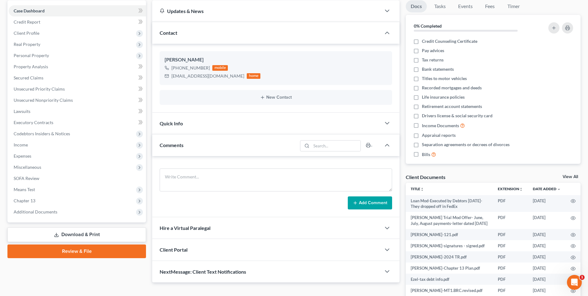
scroll to position [93, 0]
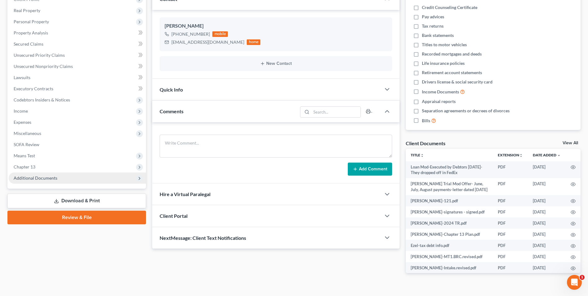
click at [42, 178] on span "Additional Documents" at bounding box center [36, 177] width 44 height 5
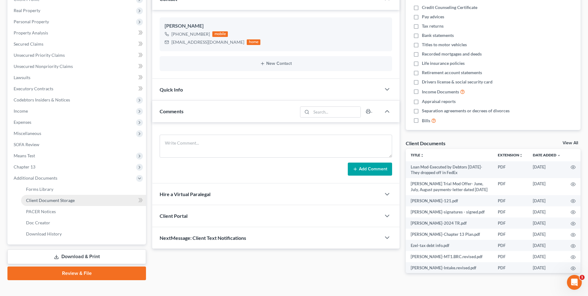
click at [67, 201] on span "Client Document Storage" at bounding box center [50, 199] width 49 height 5
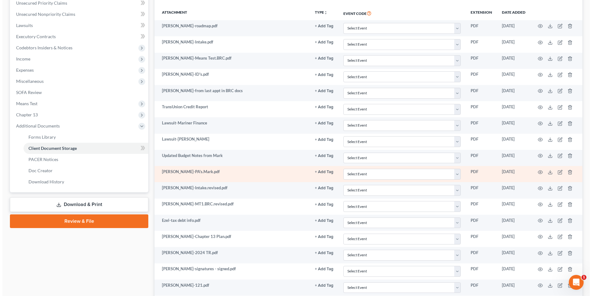
scroll to position [186, 0]
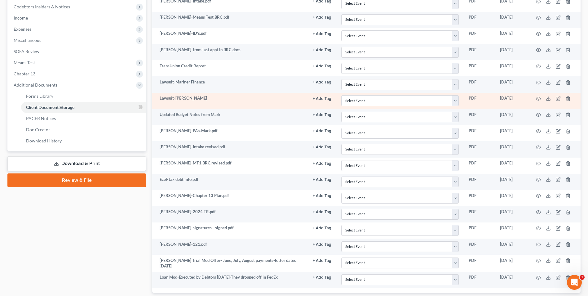
click at [534, 98] on td at bounding box center [554, 101] width 52 height 16
click at [540, 98] on icon "button" at bounding box center [538, 98] width 5 height 3
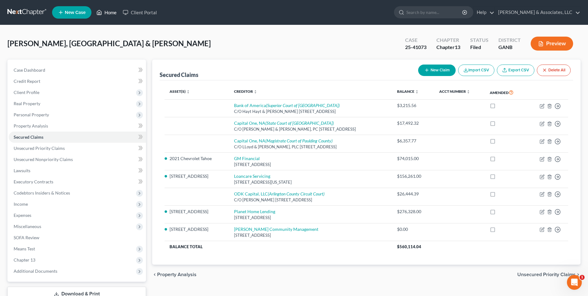
click at [105, 14] on link "Home" at bounding box center [106, 12] width 26 height 11
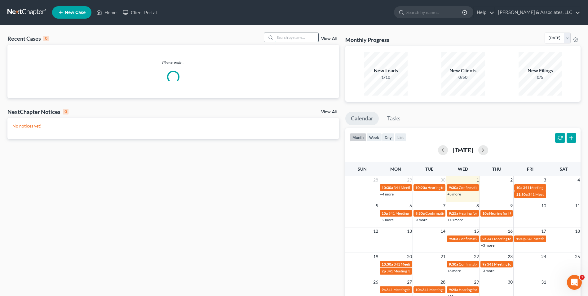
click at [294, 36] on input "search" at bounding box center [296, 37] width 43 height 9
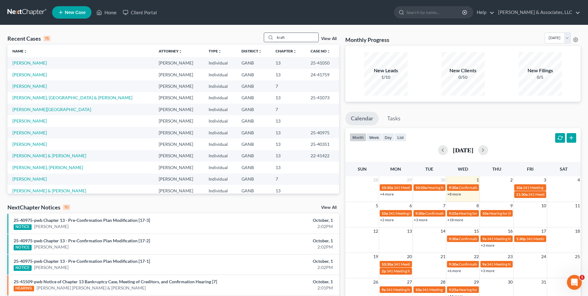
type input "kraft"
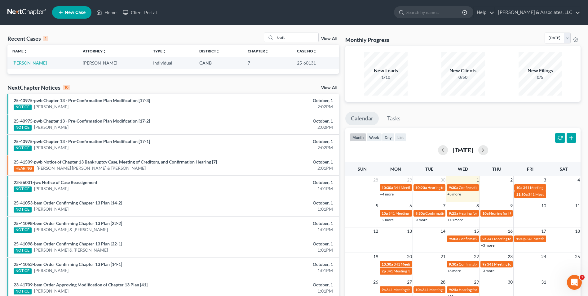
click at [26, 64] on link "[PERSON_NAME]" at bounding box center [29, 62] width 34 height 5
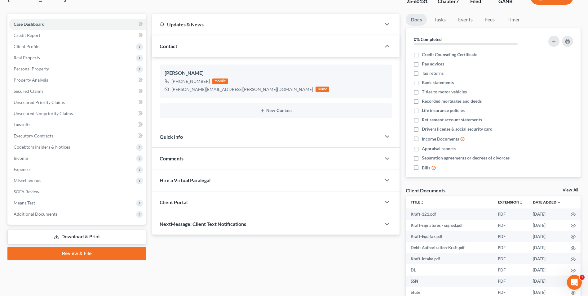
scroll to position [93, 0]
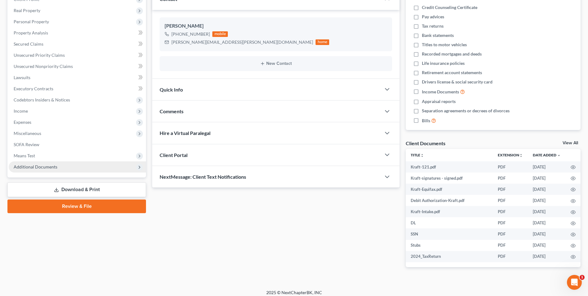
click at [40, 164] on span "Additional Documents" at bounding box center [36, 166] width 44 height 5
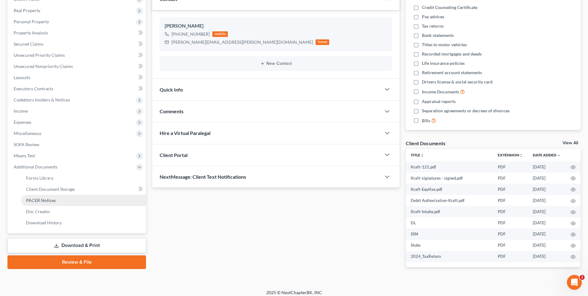
click at [52, 199] on span "PACER Notices" at bounding box center [41, 199] width 30 height 5
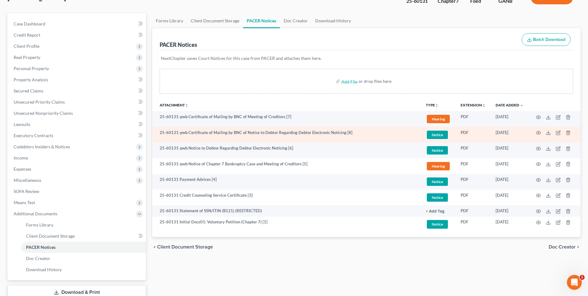
scroll to position [90, 0]
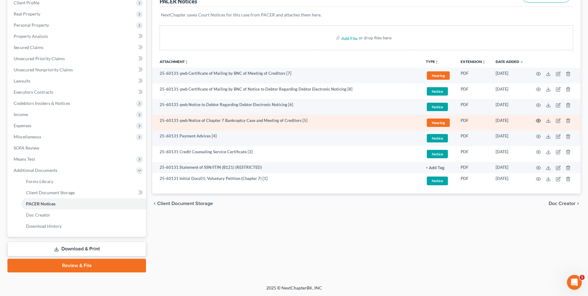
click at [536, 118] on icon "button" at bounding box center [538, 120] width 5 height 5
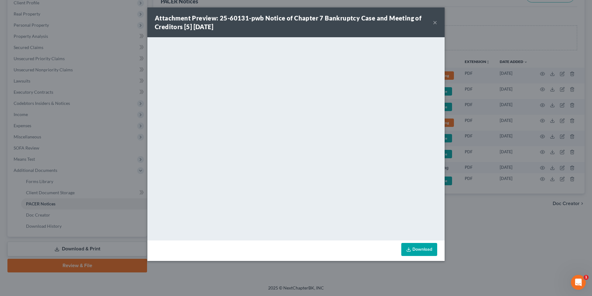
click at [433, 23] on div "Attachment Preview: 25-60131-pwb Notice of Chapter 7 Bankruptcy Case and Meetin…" at bounding box center [294, 22] width 278 height 17
click at [435, 24] on button "×" at bounding box center [435, 22] width 4 height 7
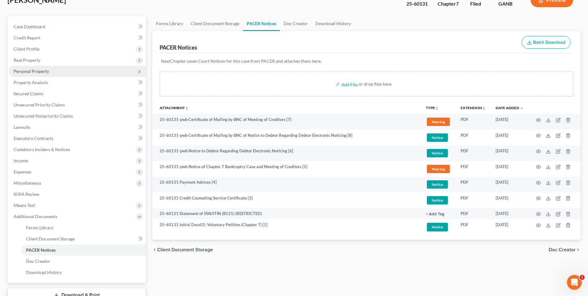
scroll to position [0, 0]
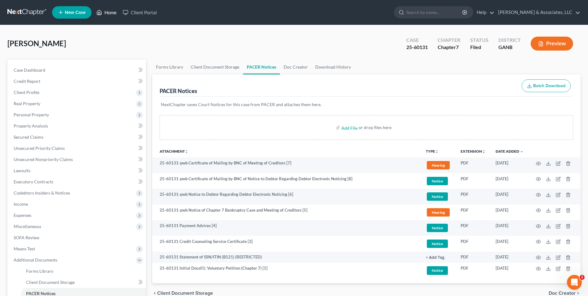
click at [109, 13] on link "Home" at bounding box center [106, 12] width 26 height 11
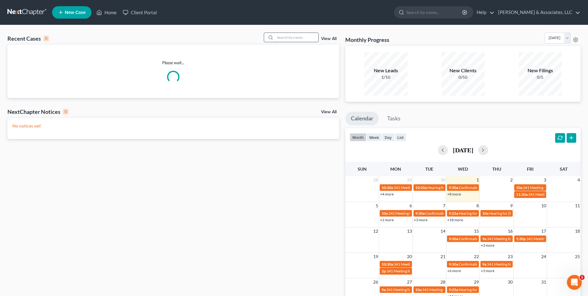
click at [286, 37] on input "search" at bounding box center [296, 37] width 43 height 9
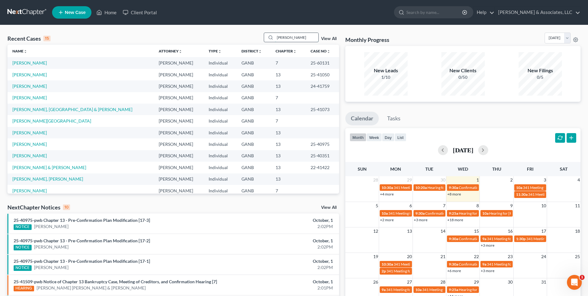
type input "ward"
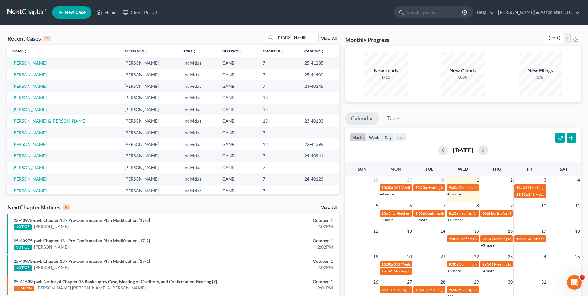
click at [26, 73] on link "[PERSON_NAME]" at bounding box center [29, 74] width 34 height 5
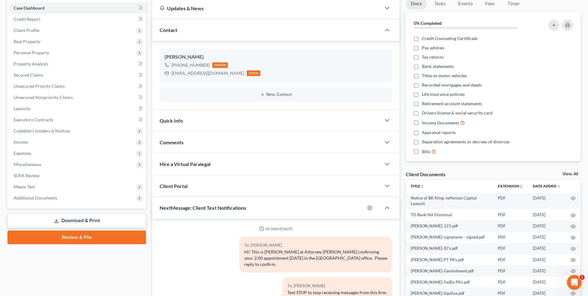
scroll to position [72, 0]
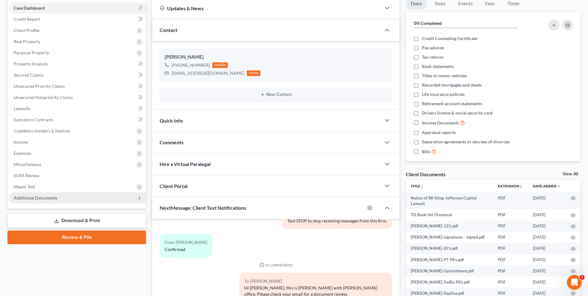
click at [37, 200] on span "Additional Documents" at bounding box center [36, 197] width 44 height 5
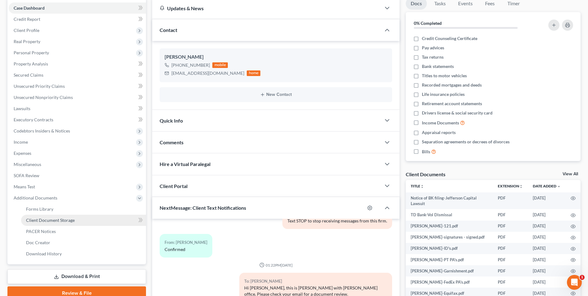
click at [63, 221] on span "Client Document Storage" at bounding box center [50, 219] width 49 height 5
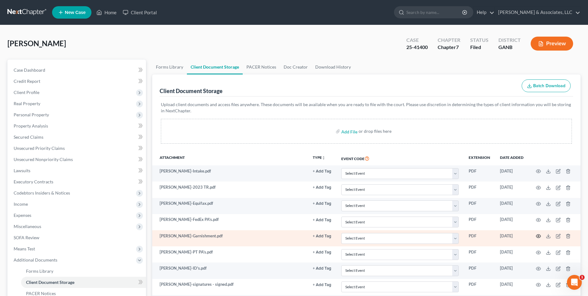
click at [539, 235] on circle "button" at bounding box center [538, 235] width 1 height 1
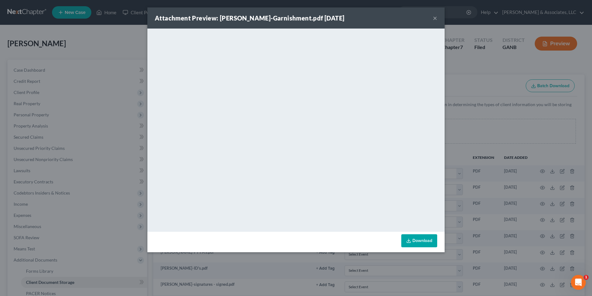
click at [436, 18] on button "×" at bounding box center [435, 17] width 4 height 7
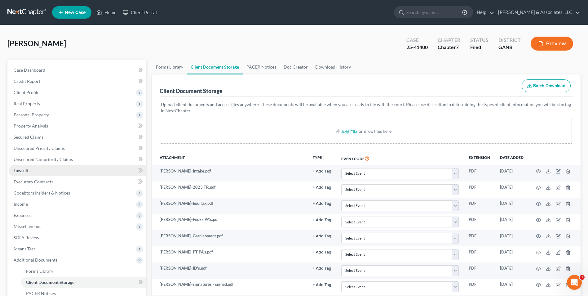
click at [27, 174] on link "Lawsuits" at bounding box center [77, 170] width 137 height 11
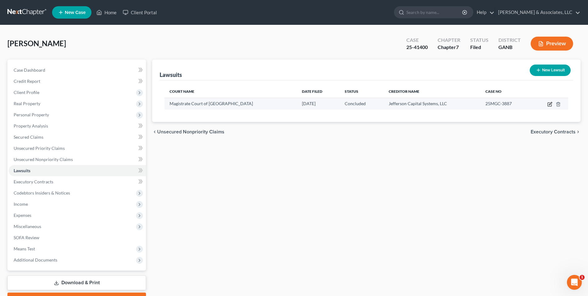
click at [549, 105] on icon "button" at bounding box center [550, 103] width 3 height 3
select select "10"
select select "2"
select select "1"
select select "5"
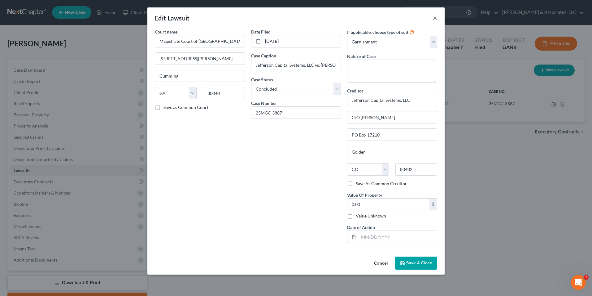
click at [434, 15] on button "×" at bounding box center [435, 17] width 4 height 7
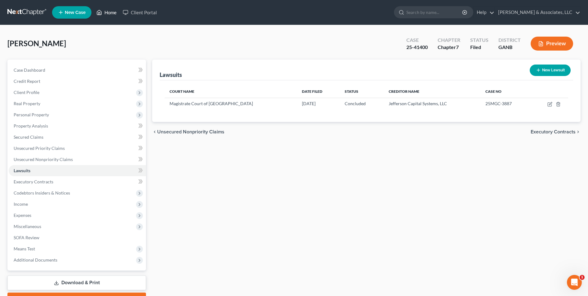
click at [106, 12] on link "Home" at bounding box center [106, 12] width 26 height 11
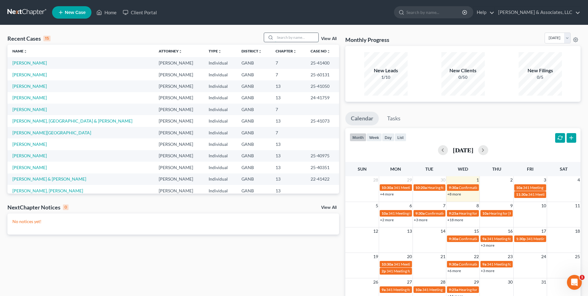
click at [307, 37] on input "search" at bounding box center [296, 37] width 43 height 9
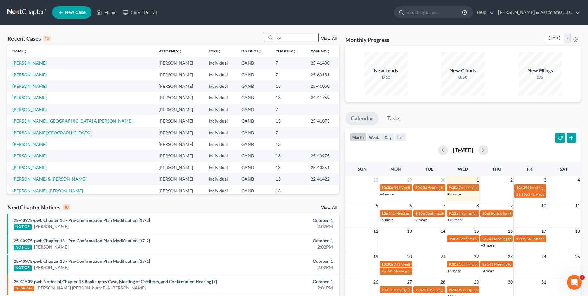
type input "val"
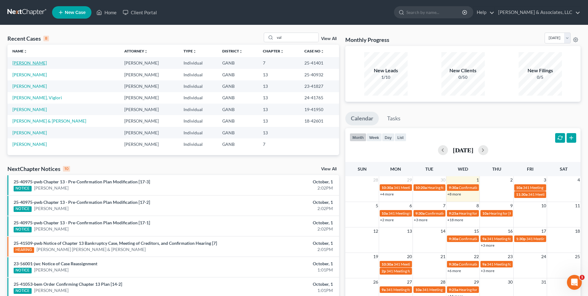
click at [40, 63] on link "[PERSON_NAME]" at bounding box center [29, 62] width 34 height 5
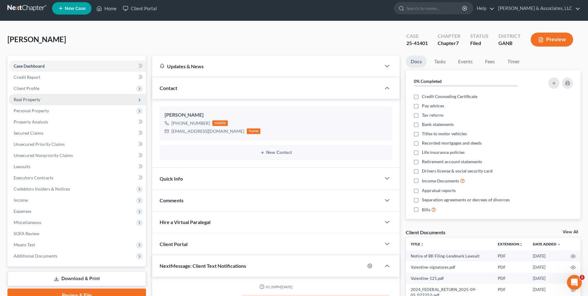
scroll to position [62, 0]
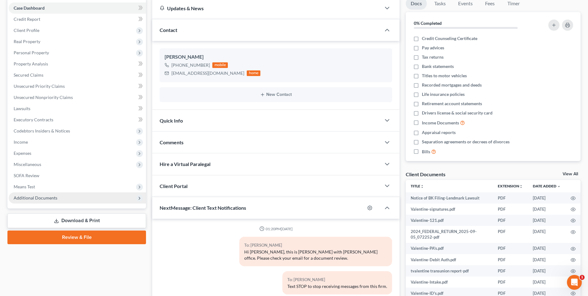
click at [37, 200] on span "Additional Documents" at bounding box center [36, 197] width 44 height 5
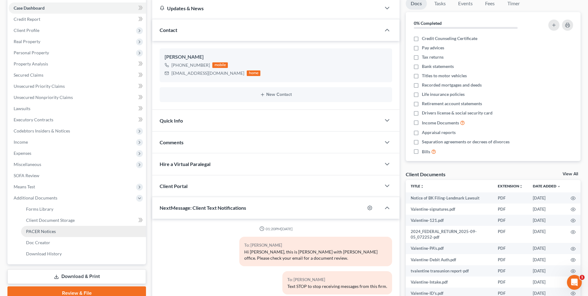
click at [51, 228] on span "PACER Notices" at bounding box center [41, 230] width 30 height 5
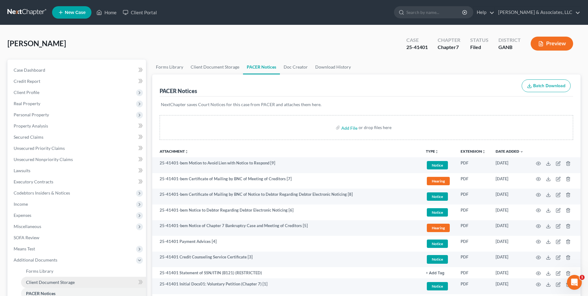
click at [70, 283] on span "Client Document Storage" at bounding box center [50, 281] width 49 height 5
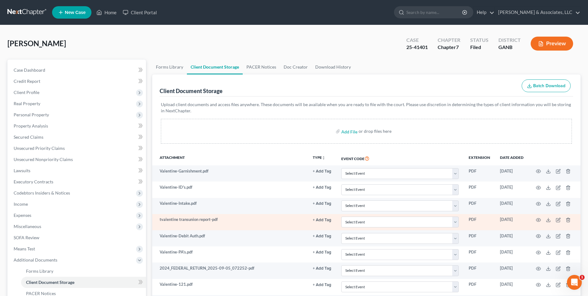
scroll to position [62, 0]
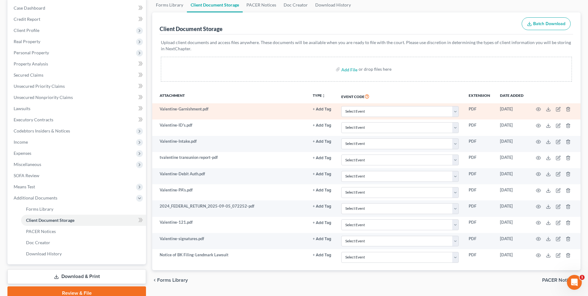
drag, startPoint x: 558, startPoint y: 132, endPoint x: 546, endPoint y: 118, distance: 18.7
click at [551, 123] on td at bounding box center [554, 127] width 52 height 16
click at [537, 107] on icon "button" at bounding box center [538, 109] width 5 height 5
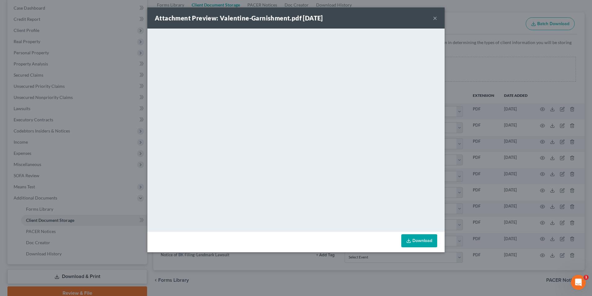
click at [436, 18] on button "×" at bounding box center [435, 17] width 4 height 7
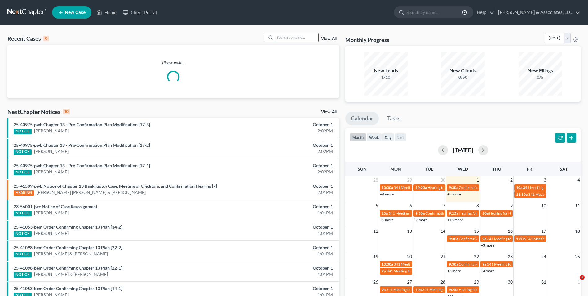
click at [300, 36] on input "search" at bounding box center [296, 37] width 43 height 9
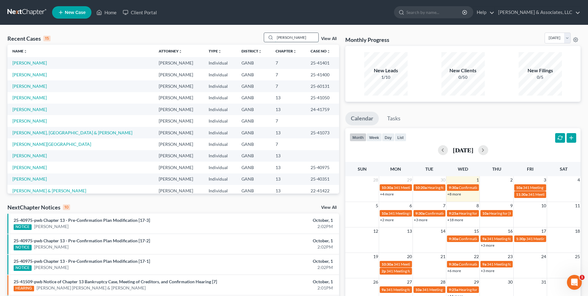
type input "[PERSON_NAME]"
